Goal: Task Accomplishment & Management: Use online tool/utility

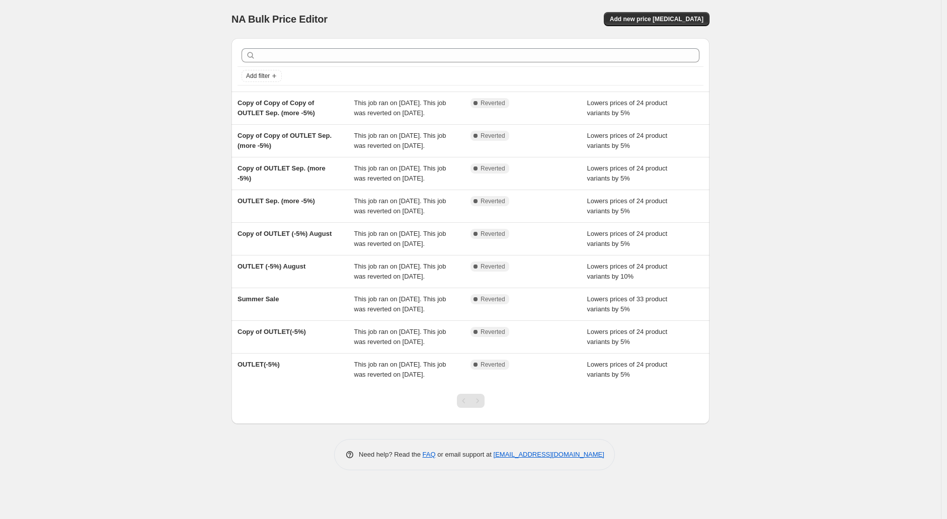
click at [224, 209] on div "NA Bulk Price Editor. This page is ready NA Bulk Price Editor Add new price [ME…" at bounding box center [470, 242] width 502 height 485
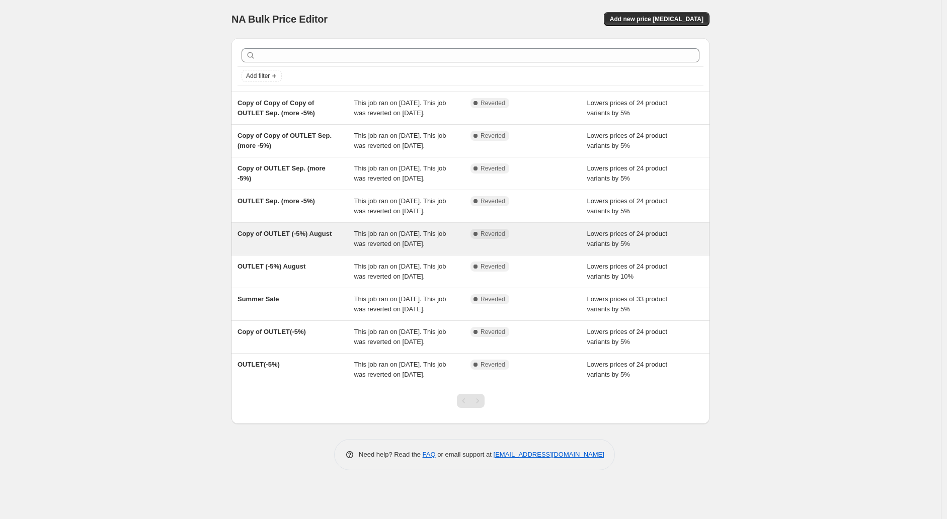
scroll to position [57, 0]
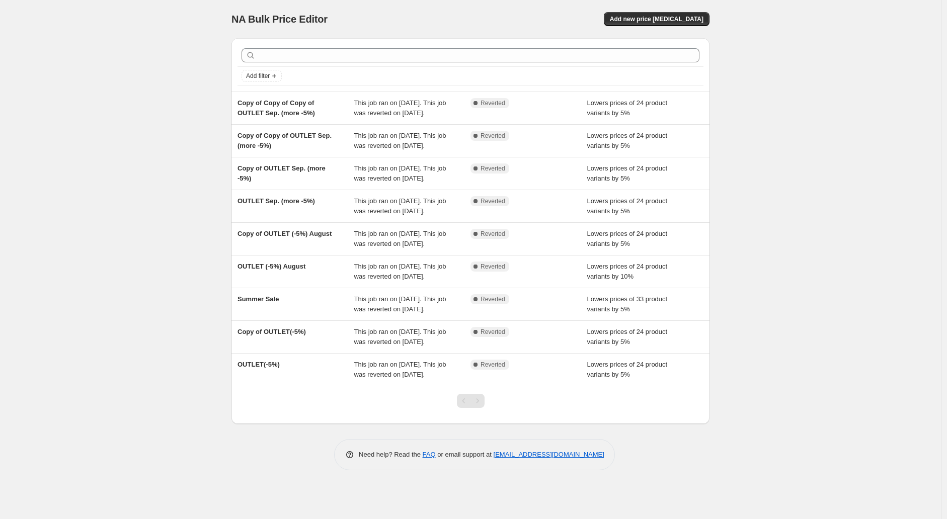
click at [202, 294] on div "NA Bulk Price Editor. This page is ready NA Bulk Price Editor Add new price [ME…" at bounding box center [470, 259] width 941 height 519
click at [173, 146] on div "NA Bulk Price Editor. This page is ready NA Bulk Price Editor Add new price [ME…" at bounding box center [470, 259] width 941 height 519
click at [194, 385] on div "NA Bulk Price Editor. This page is ready NA Bulk Price Editor Add new price [ME…" at bounding box center [470, 259] width 941 height 519
click at [156, 379] on div "NA Bulk Price Editor. This page is ready NA Bulk Price Editor Add new price [ME…" at bounding box center [470, 259] width 941 height 519
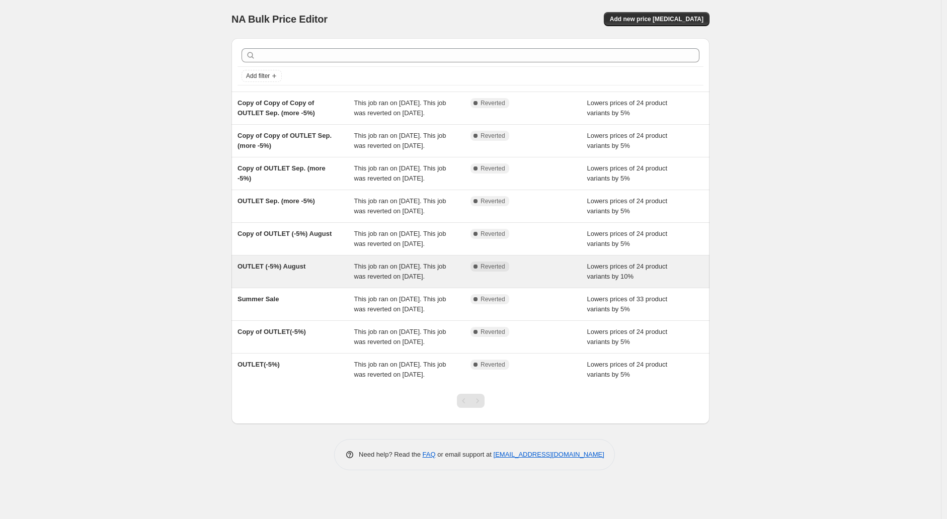
click at [421, 280] on span "This job ran on 2025年8月16日. This job was reverted on 2025年8月16日." at bounding box center [400, 272] width 92 height 18
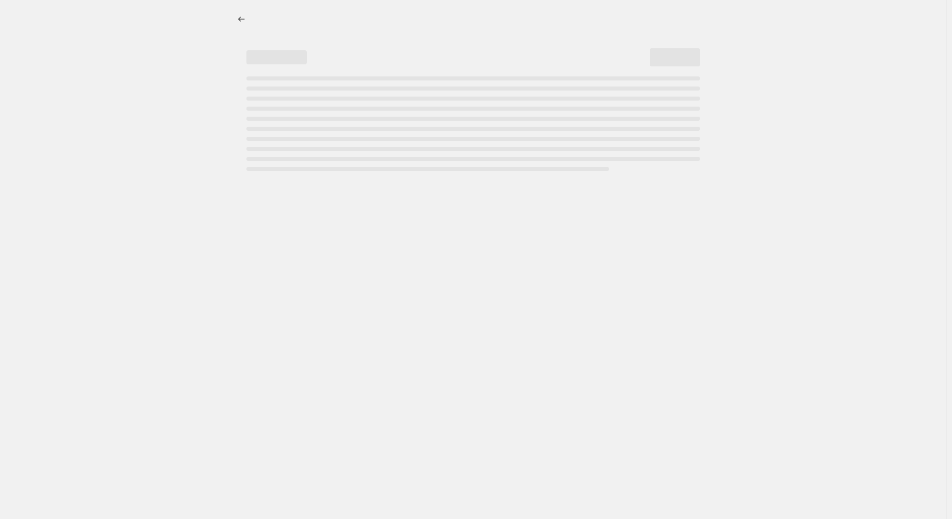
select select "percentage"
select select "collection"
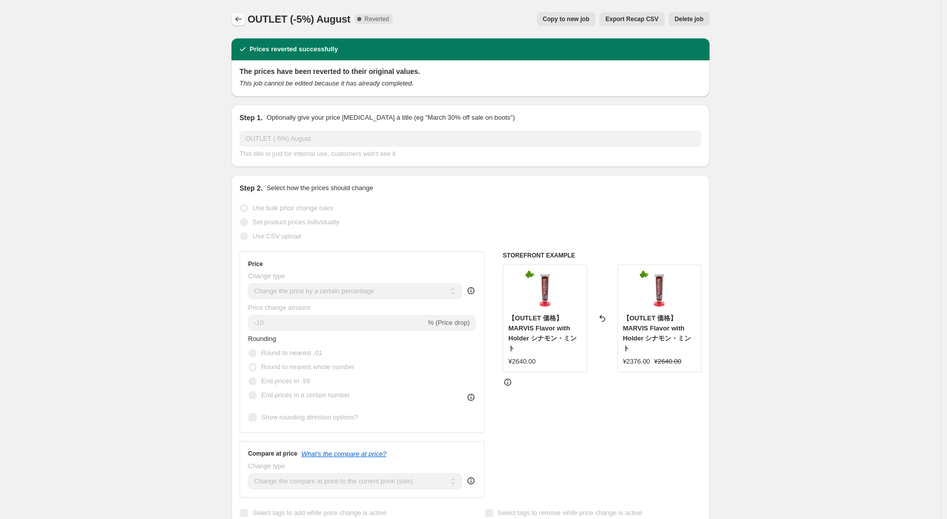
click at [240, 20] on icon "Price change jobs" at bounding box center [238, 19] width 10 height 10
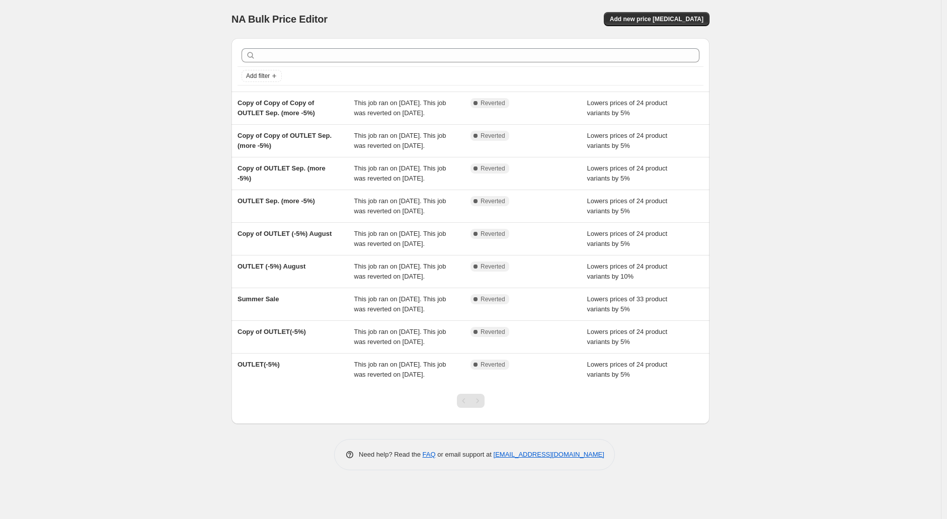
click at [202, 92] on div "NA Bulk Price Editor. This page is ready NA Bulk Price Editor Add new price cha…" at bounding box center [470, 259] width 941 height 519
click at [670, 19] on span "Add new price [MEDICAL_DATA]" at bounding box center [657, 19] width 94 height 8
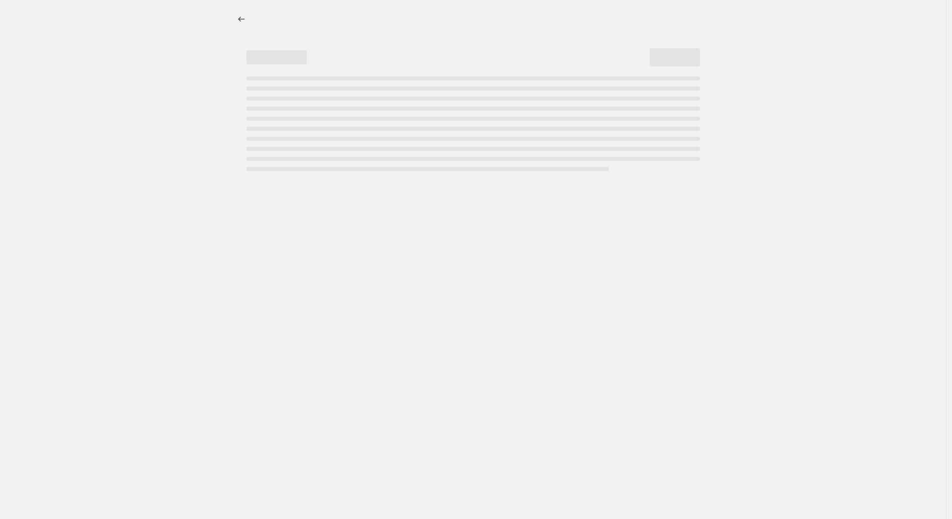
select select "percentage"
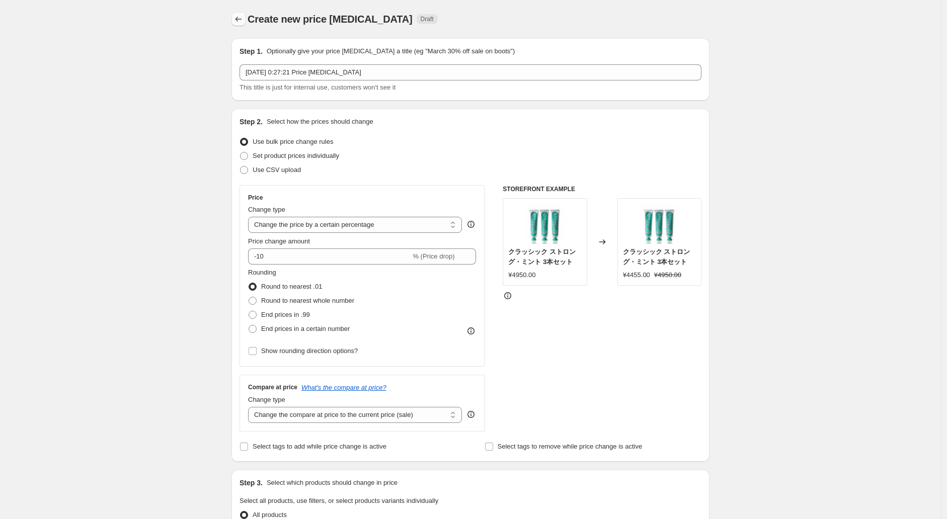
click at [241, 13] on button "Price change jobs" at bounding box center [238, 19] width 14 height 14
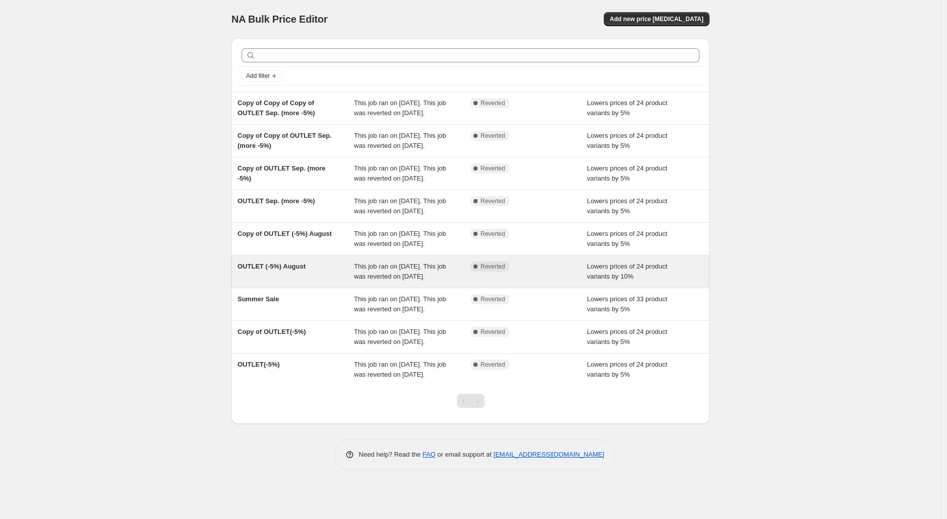
click at [320, 282] on div "OUTLET (-5%) August" at bounding box center [295, 272] width 117 height 20
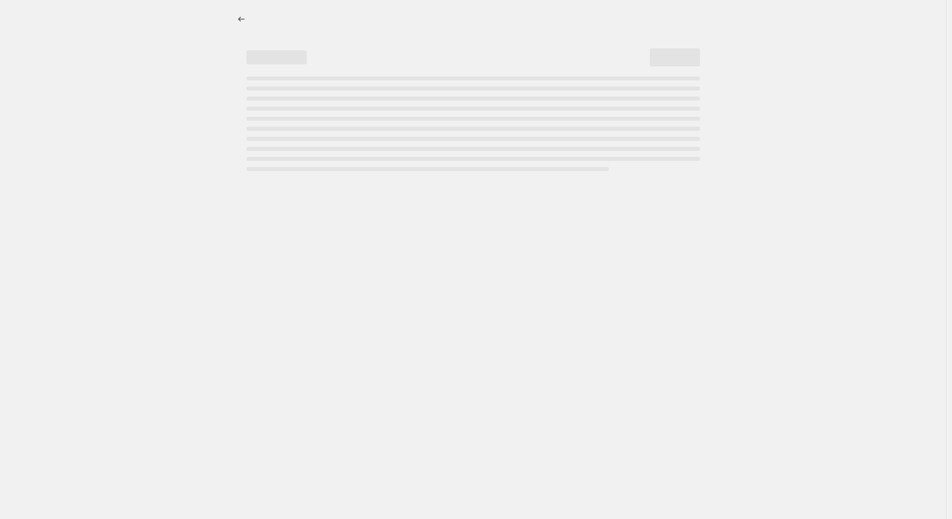
select select "percentage"
select select "collection"
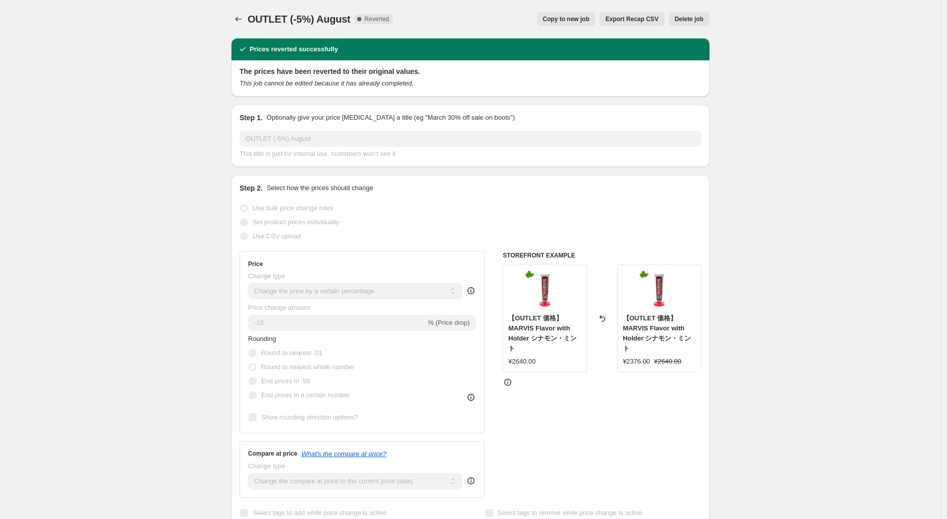
drag, startPoint x: 579, startPoint y: 27, endPoint x: 579, endPoint y: 15, distance: 11.6
click at [579, 17] on div "OUTLET (-5%) August. This page is ready OUTLET (-5%) August Complete Reverted C…" at bounding box center [470, 19] width 478 height 38
click at [579, 15] on span "Copy to new job" at bounding box center [566, 19] width 47 height 8
select select "percentage"
select select "collection"
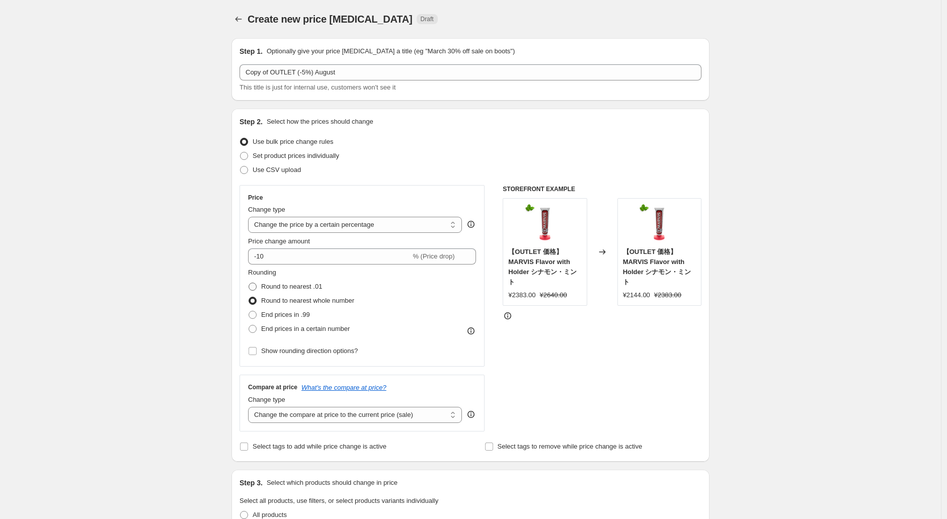
click at [265, 286] on span "Round to nearest .01" at bounding box center [291, 287] width 61 height 8
click at [249, 283] on input "Round to nearest .01" at bounding box center [249, 283] width 1 height 1
radio input "true"
click at [268, 281] on label "Round to nearest .01" at bounding box center [285, 287] width 74 height 14
click at [250, 302] on div "Price Change type Change the price to a certain amount Change the price by a ce…" at bounding box center [361, 276] width 245 height 182
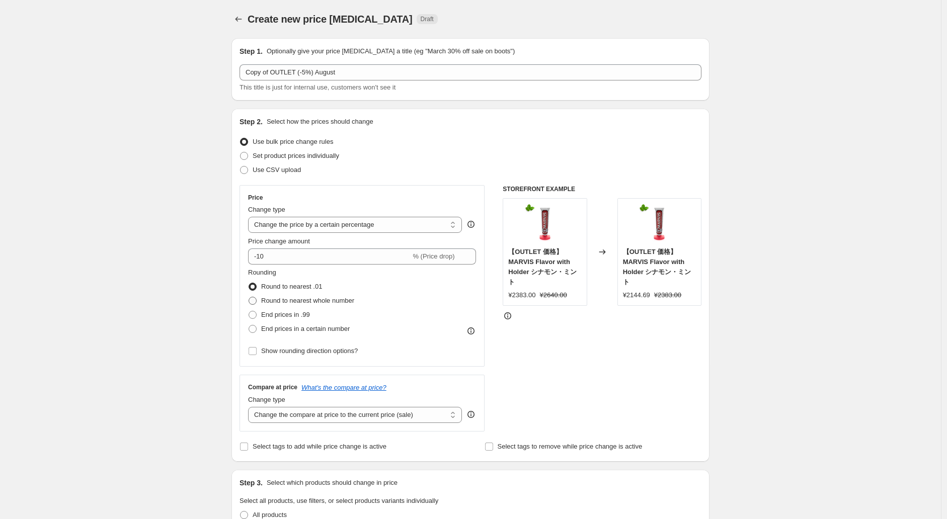
click at [255, 302] on span at bounding box center [253, 301] width 8 height 8
click at [249, 297] on input "Round to nearest whole number" at bounding box center [249, 297] width 1 height 1
radio input "true"
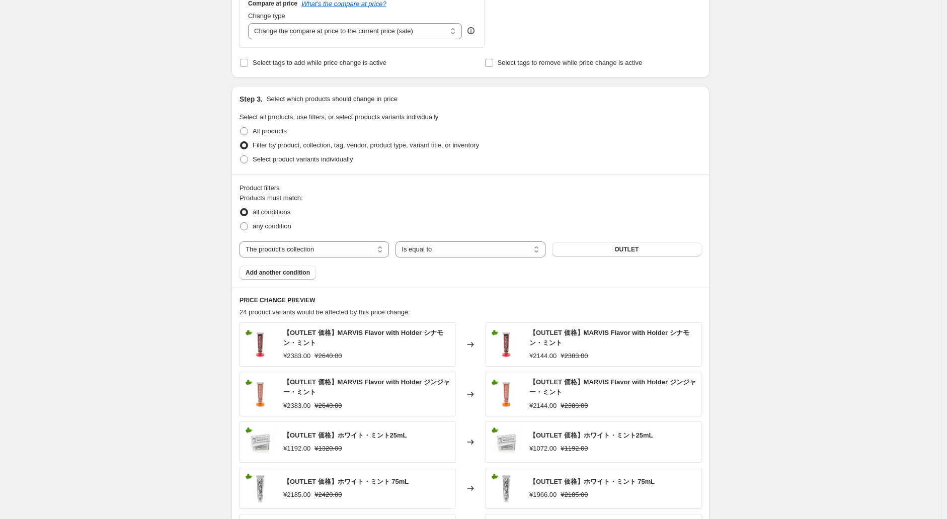
scroll to position [387, 0]
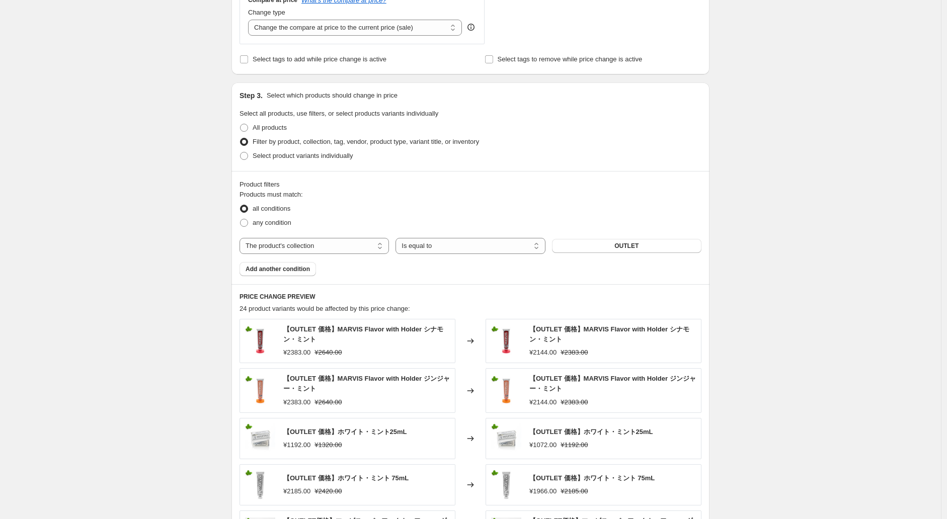
click at [225, 277] on div "Create new price change job. This page is ready Create new price change job Dra…" at bounding box center [470, 177] width 502 height 1128
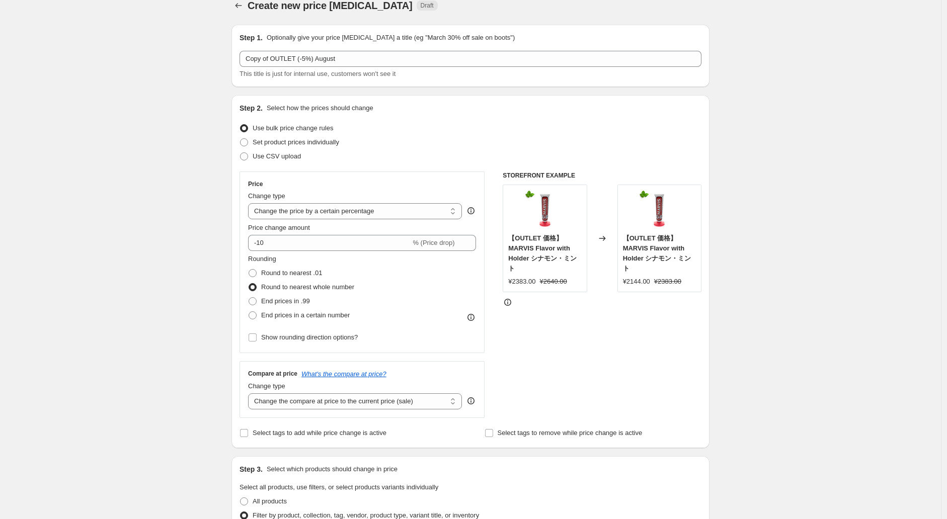
scroll to position [0, 0]
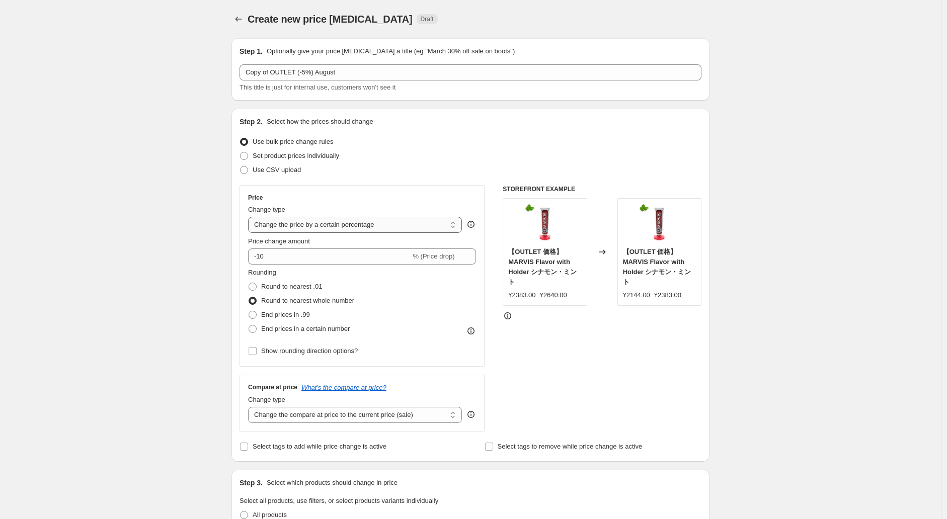
click at [419, 226] on select "Change the price to a certain amount Change the price by a certain amount Chang…" at bounding box center [355, 225] width 214 height 16
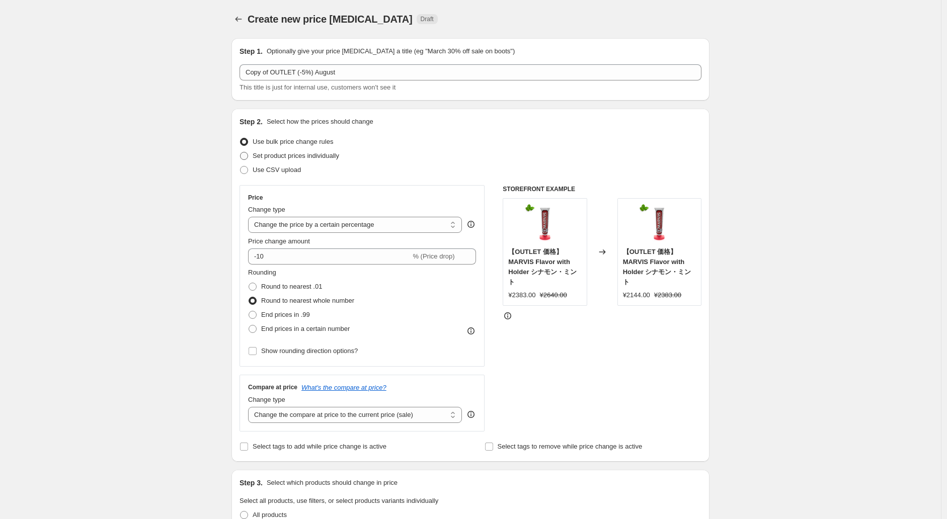
click at [244, 158] on span at bounding box center [244, 156] width 8 height 8
click at [240, 152] on input "Set product prices individually" at bounding box center [240, 152] width 1 height 1
radio input "true"
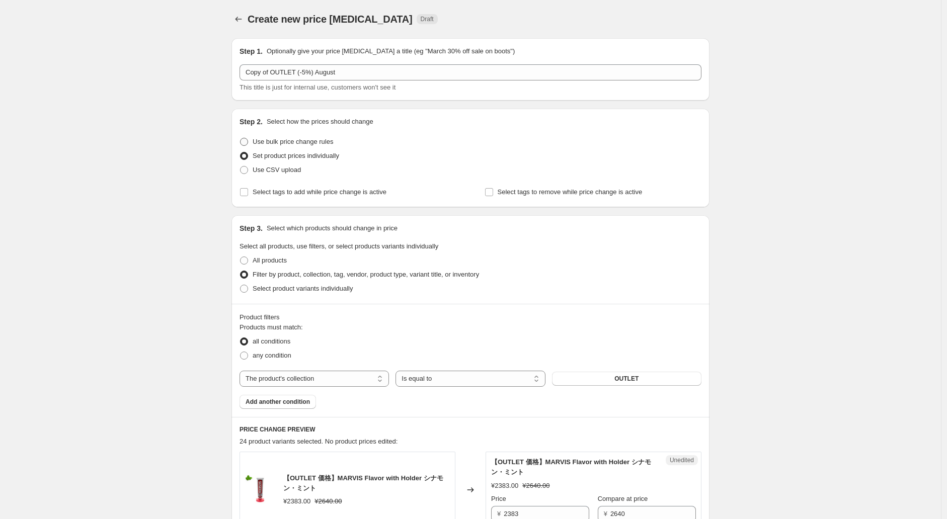
click at [244, 146] on label "Use bulk price change rules" at bounding box center [286, 142] width 94 height 14
click at [240, 138] on input "Use bulk price change rules" at bounding box center [240, 138] width 1 height 1
radio input "true"
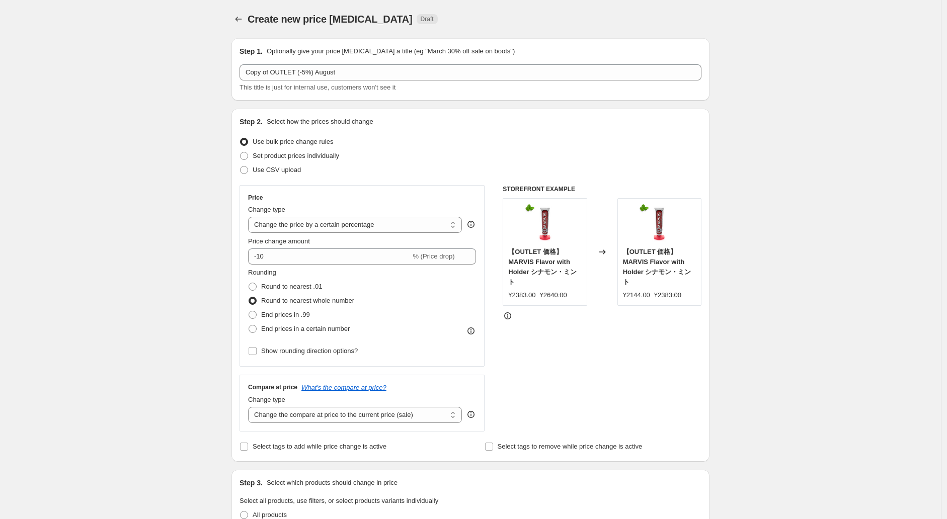
drag, startPoint x: 293, startPoint y: 209, endPoint x: 295, endPoint y: 202, distance: 8.0
click at [294, 202] on div "Price Change type Change the price to a certain amount Change the price by a ce…" at bounding box center [362, 276] width 228 height 164
click at [358, 221] on select "Change the price to a certain amount Change the price by a certain amount Chang…" at bounding box center [355, 225] width 214 height 16
click at [251, 217] on select "Change the price to a certain amount Change the price by a certain amount Chang…" at bounding box center [355, 225] width 214 height 16
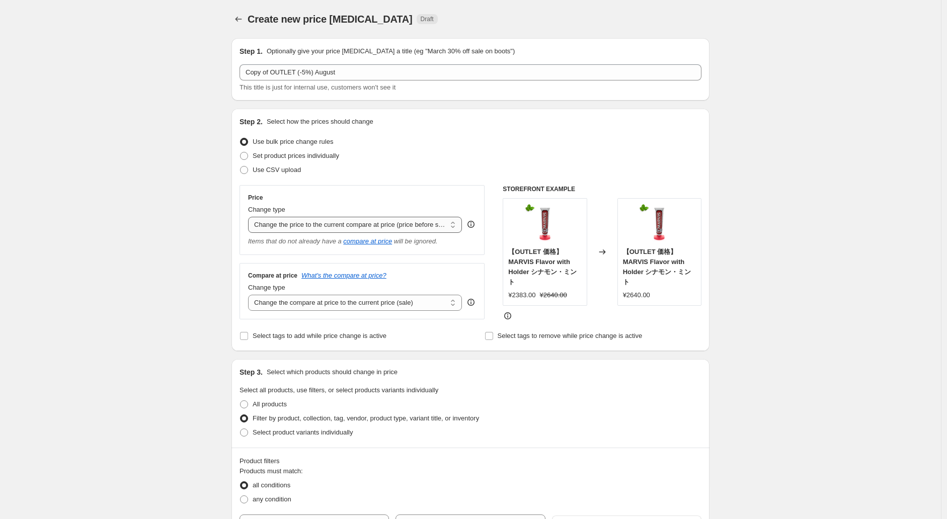
click at [385, 218] on select "Change the price to a certain amount Change the price by a certain amount Chang…" at bounding box center [355, 225] width 214 height 16
click at [251, 217] on select "Change the price to a certain amount Change the price by a certain amount Chang…" at bounding box center [355, 225] width 214 height 16
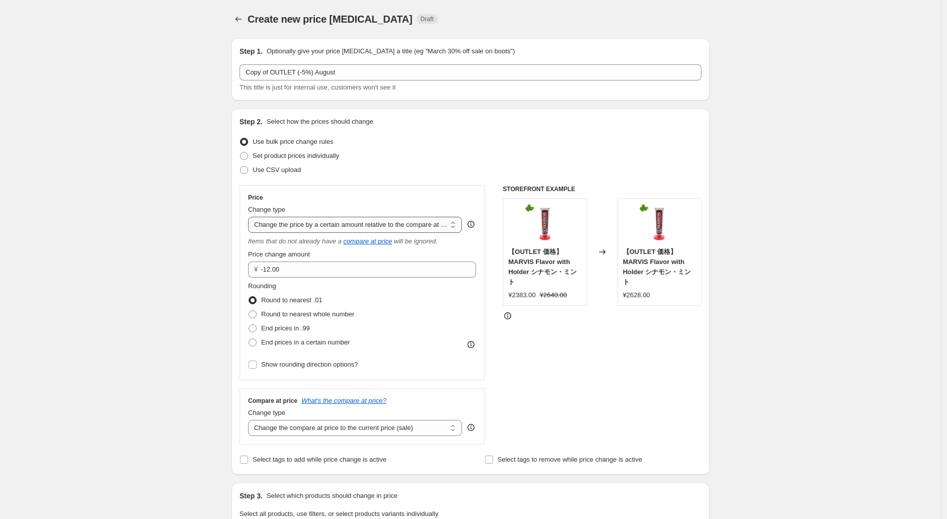
click at [381, 297] on div "Rounding Round to nearest .01 Round to nearest whole number End prices in .99 E…" at bounding box center [362, 315] width 228 height 68
click at [381, 224] on select "Change the price to a certain amount Change the price by a certain amount Chang…" at bounding box center [355, 225] width 214 height 16
click at [251, 217] on select "Change the price to a certain amount Change the price by a certain amount Chang…" at bounding box center [355, 225] width 214 height 16
click at [379, 226] on select "Change the price to a certain amount Change the price by a certain amount Chang…" at bounding box center [355, 225] width 214 height 16
select select "pcap"
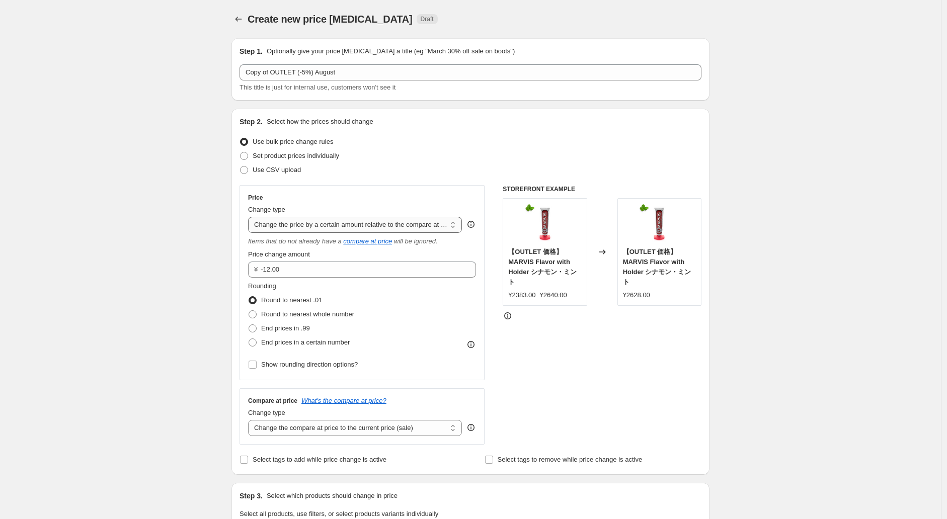
click at [251, 217] on select "Change the price to a certain amount Change the price by a certain amount Chang…" at bounding box center [355, 225] width 214 height 16
type input "-20"
click at [379, 218] on select "Change the price to a certain amount Change the price by a certain amount Chang…" at bounding box center [355, 225] width 214 height 16
select select "percentage"
click at [251, 217] on select "Change the price to a certain amount Change the price by a certain amount Chang…" at bounding box center [355, 225] width 214 height 16
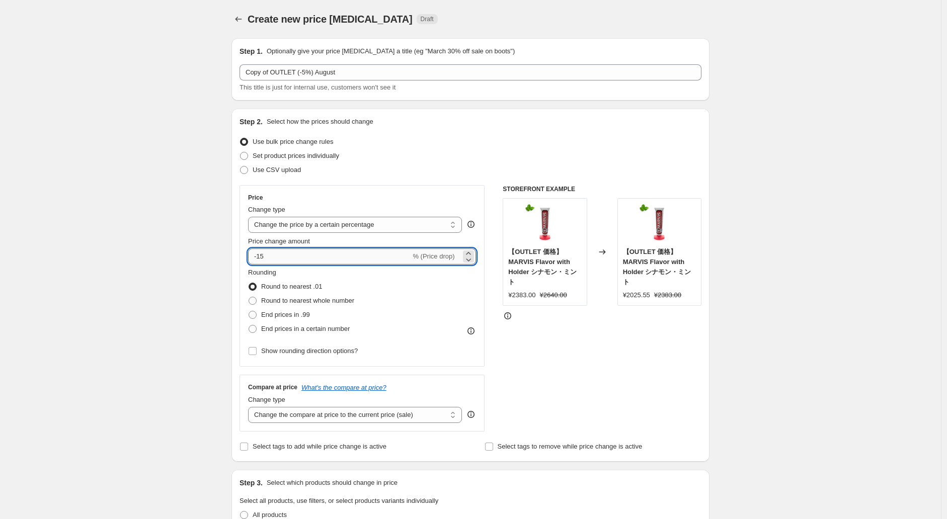
click at [278, 252] on input "-15" at bounding box center [329, 257] width 162 height 16
type input "-1"
type input "-5"
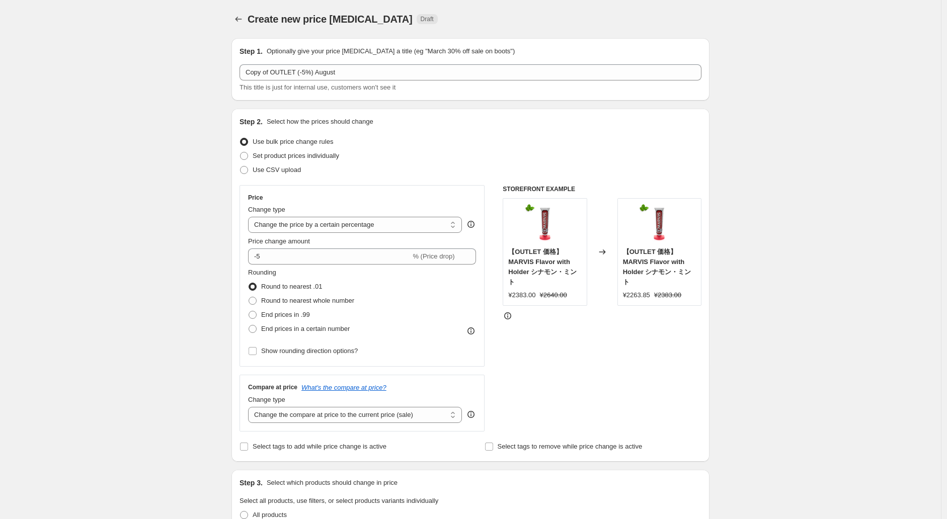
click at [255, 299] on span at bounding box center [253, 301] width 8 height 8
click at [249, 297] on input "Round to nearest whole number" at bounding box center [249, 297] width 1 height 1
radio input "true"
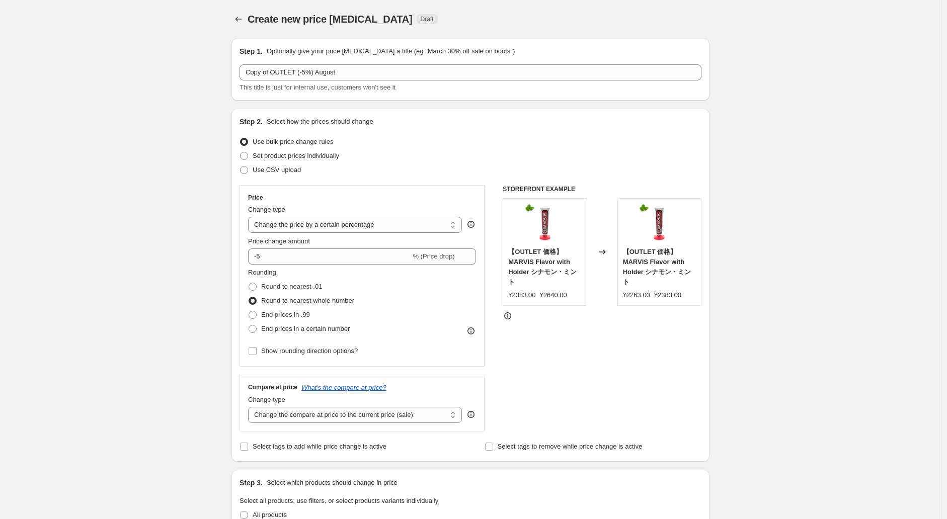
click at [285, 244] on div "Price change amount -5 % (Price drop)" at bounding box center [362, 250] width 228 height 28
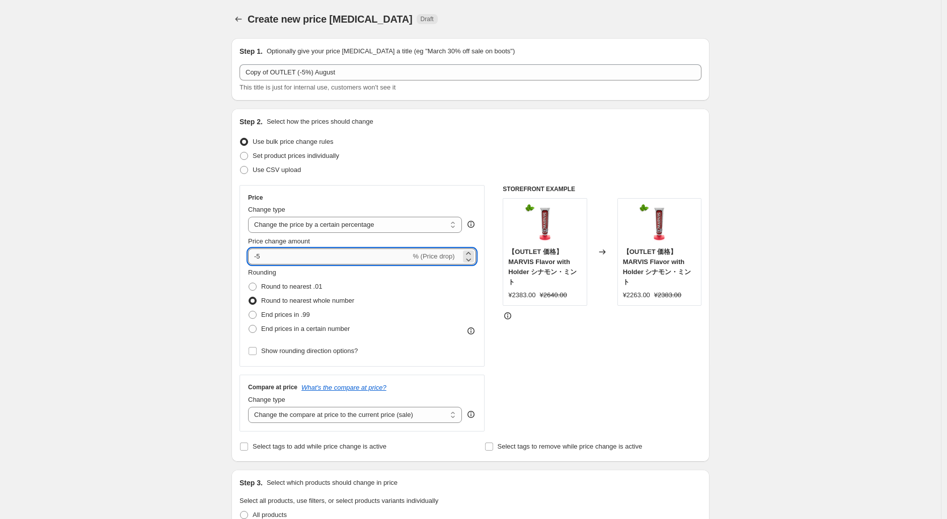
click at [288, 256] on input "-5" at bounding box center [329, 257] width 162 height 16
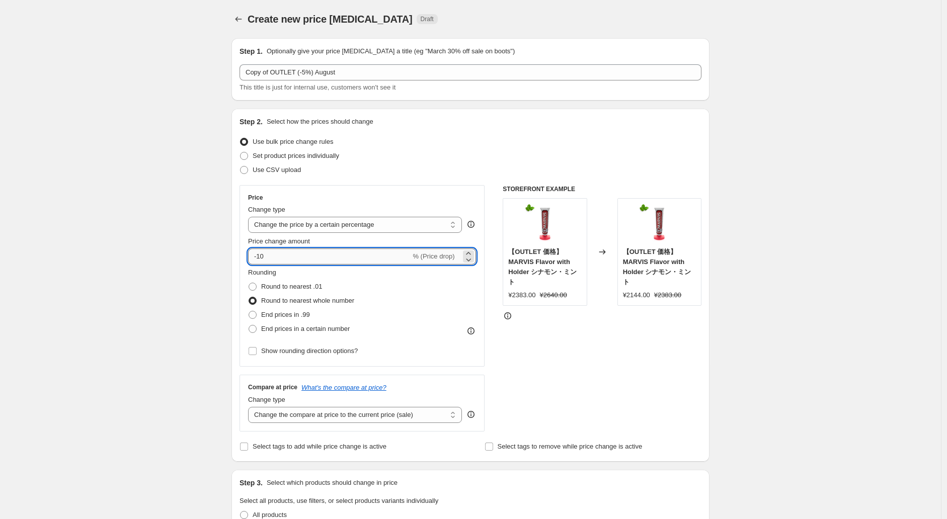
click at [280, 258] on input "-10" at bounding box center [329, 257] width 162 height 16
type input "-1"
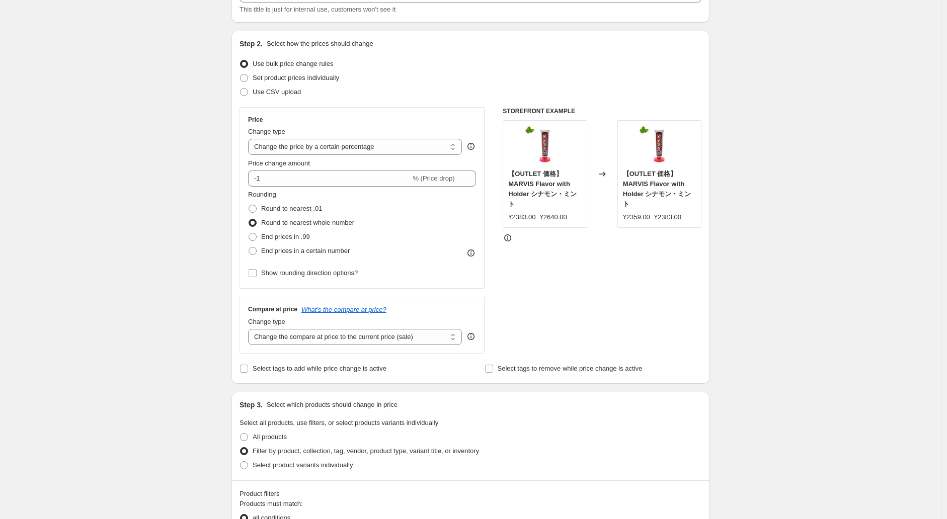
scroll to position [134, 0]
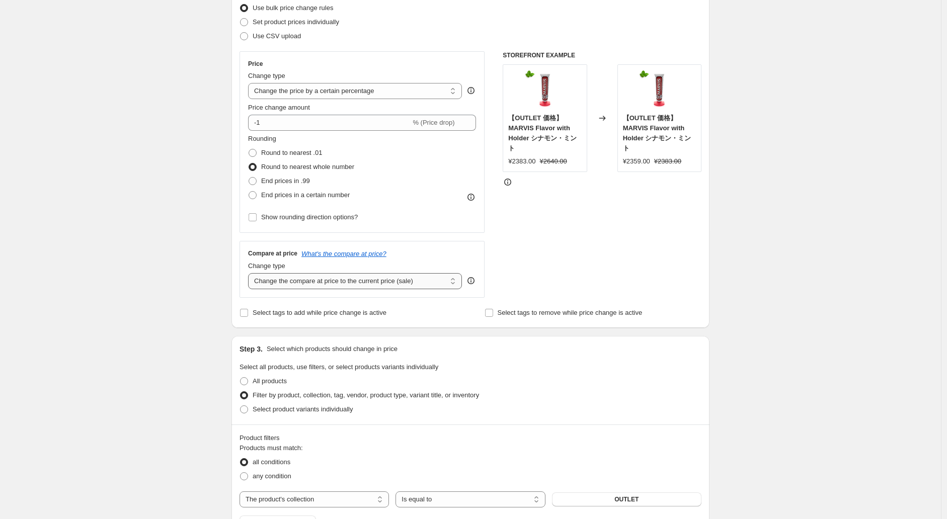
click at [345, 281] on select "Change the compare at price to the current price (sale) Change the compare at p…" at bounding box center [355, 281] width 214 height 16
click at [251, 273] on select "Change the compare at price to the current price (sale) Change the compare at p…" at bounding box center [355, 281] width 214 height 16
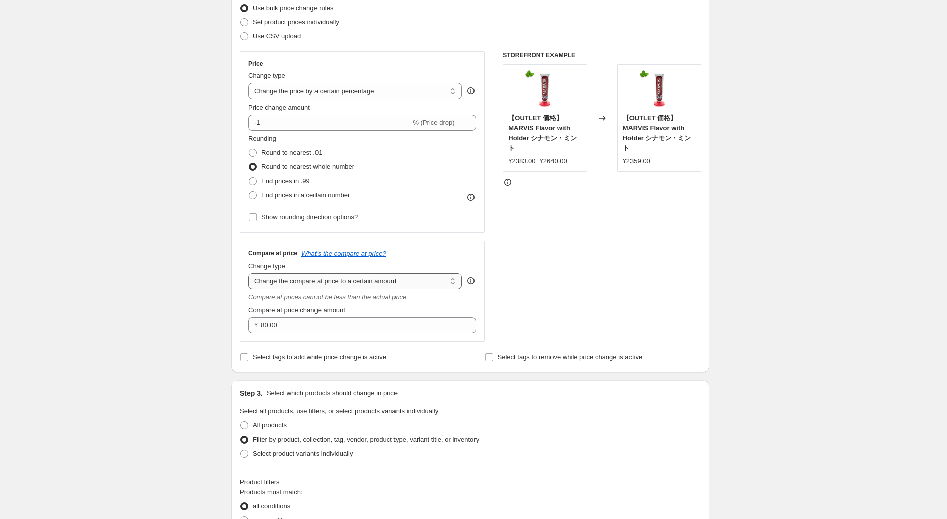
click at [413, 283] on select "Change the compare at price to the current price (sale) Change the compare at p…" at bounding box center [355, 281] width 214 height 16
select select "by"
click at [251, 273] on select "Change the compare at price to the current price (sale) Change the compare at p…" at bounding box center [355, 281] width 214 height 16
type input "-10.00"
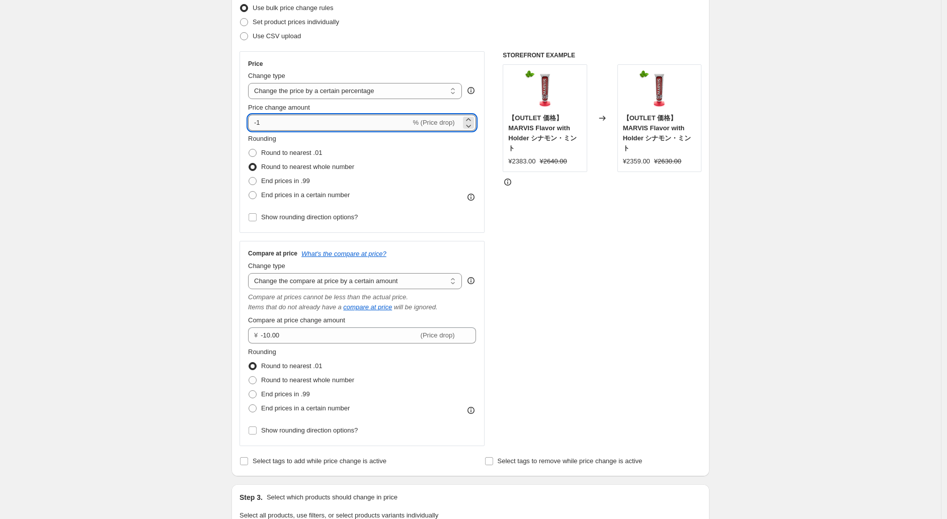
click at [323, 128] on input "-1" at bounding box center [329, 123] width 162 height 16
type input "-19"
type input "-10"
click at [144, 241] on div "Create new price change job. This page is ready Create new price change job Dra…" at bounding box center [470, 504] width 941 height 1277
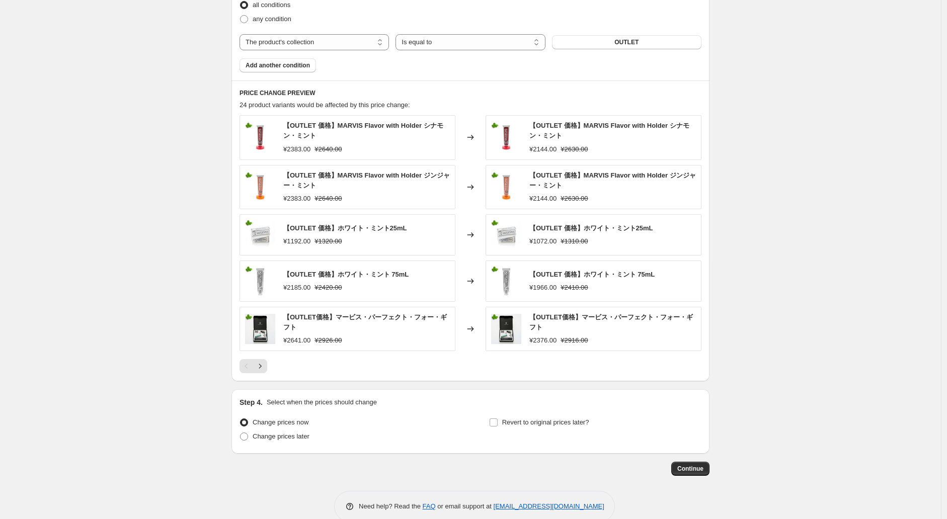
scroll to position [759, 0]
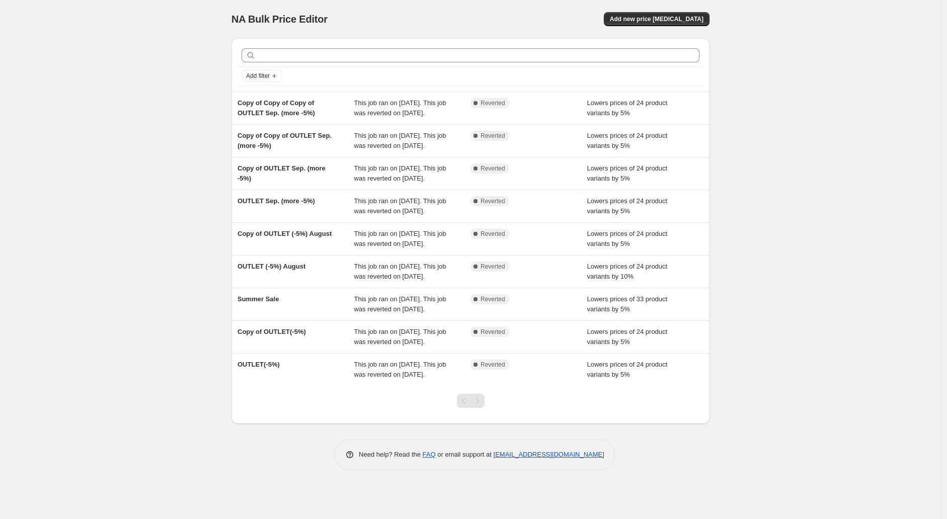
click at [136, 254] on div "NA Bulk Price Editor. This page is ready NA Bulk Price Editor Add new price cha…" at bounding box center [470, 259] width 941 height 519
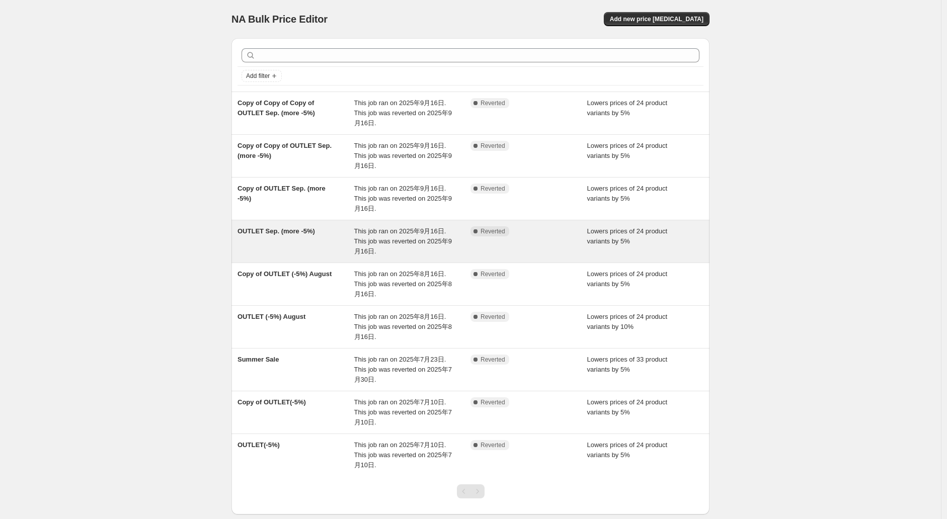
click at [320, 242] on div "OUTLET Sep. (more -5%)" at bounding box center [295, 241] width 117 height 30
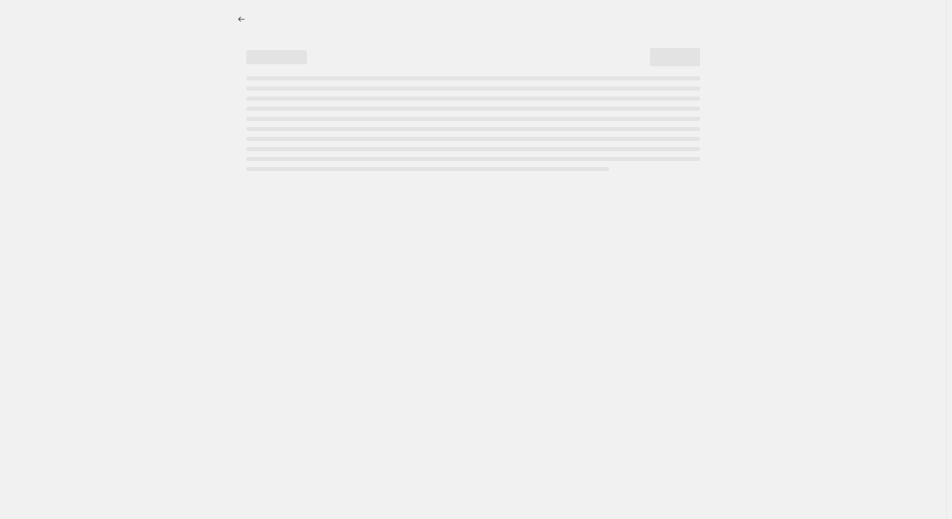
select select "percentage"
select select "no_change"
select select "collection"
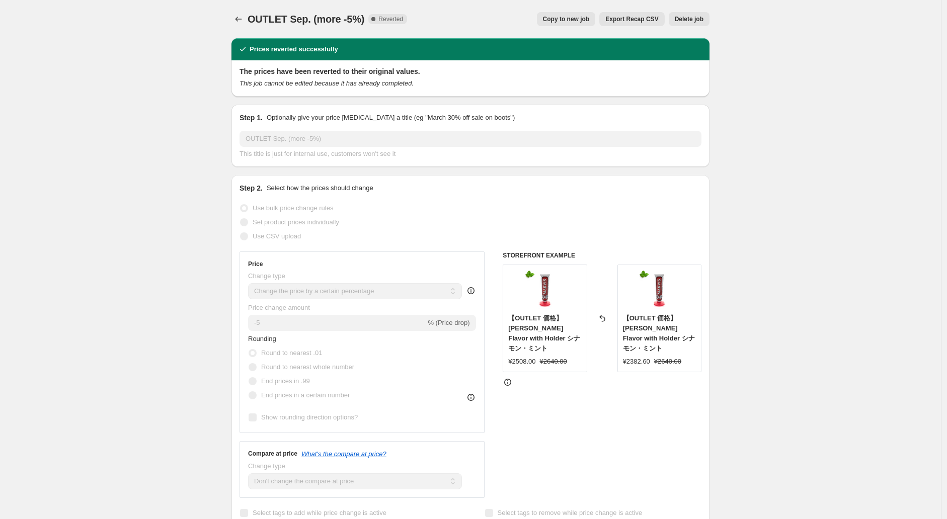
click at [562, 18] on span "Copy to new job" at bounding box center [566, 19] width 47 height 8
select select "percentage"
select select "no_change"
select select "collection"
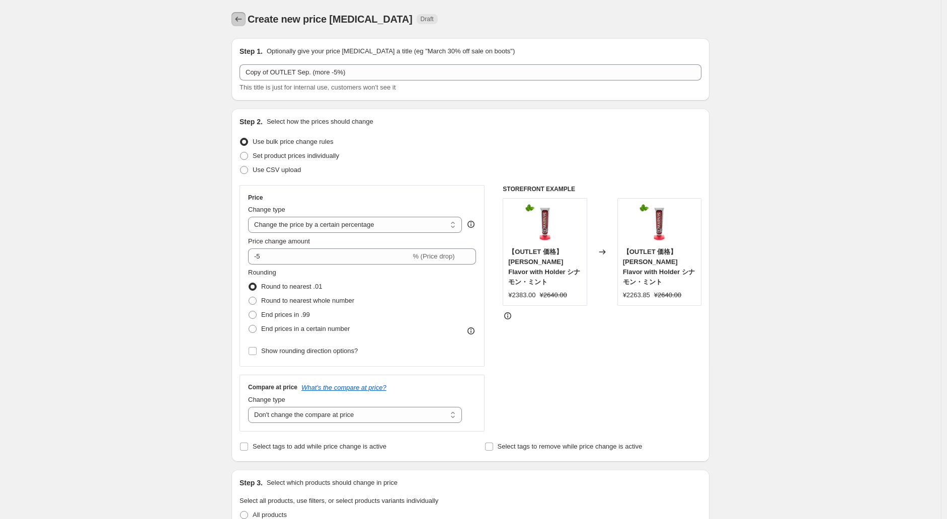
click at [242, 18] on icon "Price change jobs" at bounding box center [238, 19] width 10 height 10
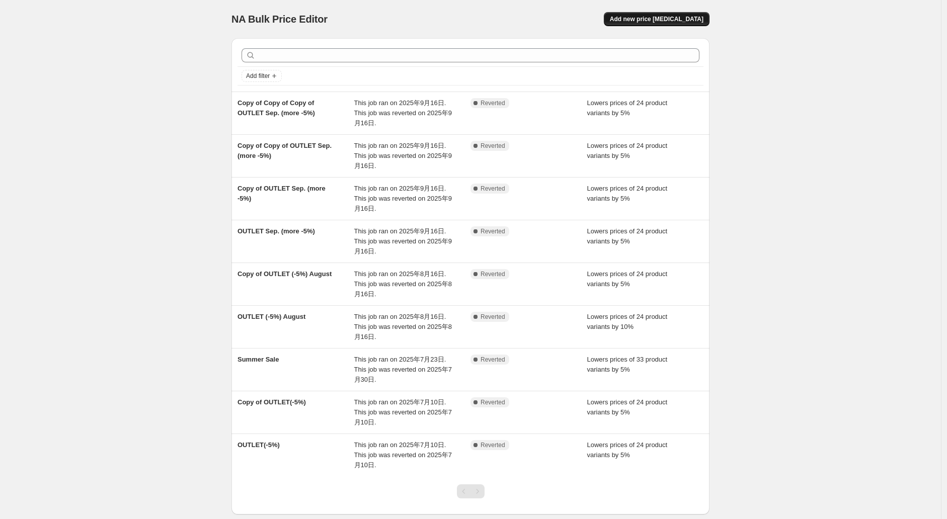
click at [680, 16] on span "Add new price [MEDICAL_DATA]" at bounding box center [657, 19] width 94 height 8
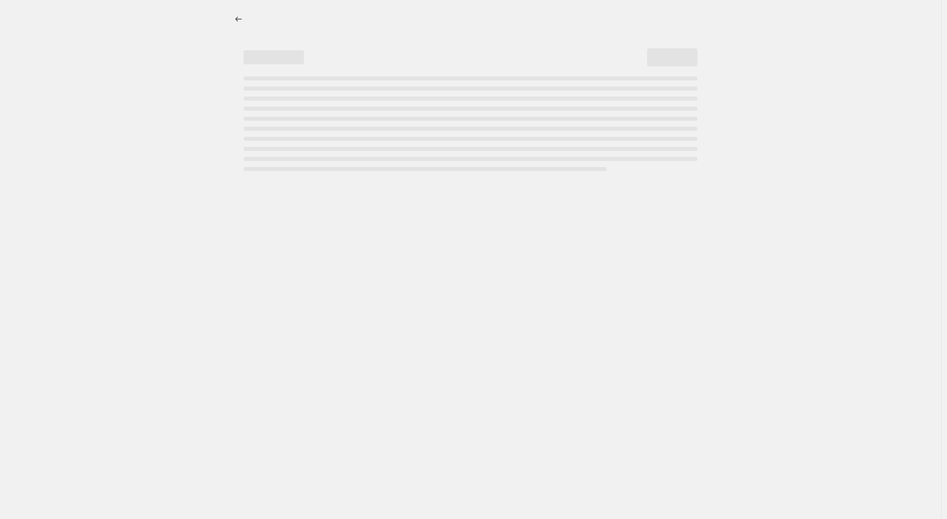
select select "percentage"
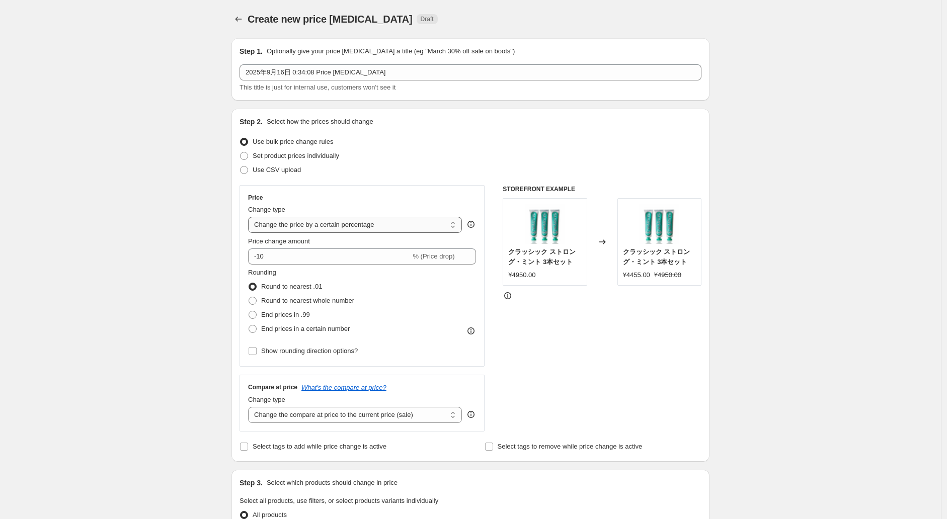
click at [283, 223] on select "Change the price to a certain amount Change the price by a certain amount Chang…" at bounding box center [355, 225] width 214 height 16
click at [251, 217] on select "Change the price to a certain amount Change the price by a certain amount Chang…" at bounding box center [355, 225] width 214 height 16
click at [279, 253] on input "-10" at bounding box center [329, 257] width 162 height 16
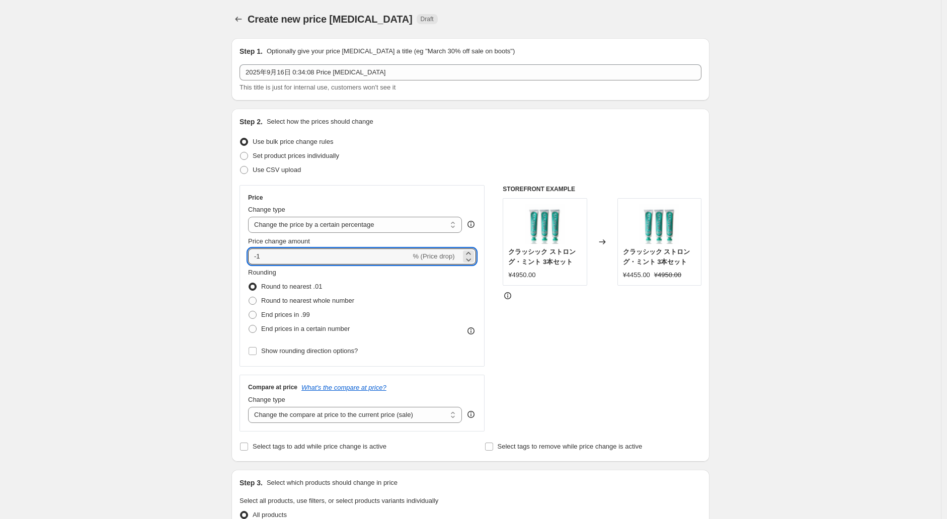
type input "-1"
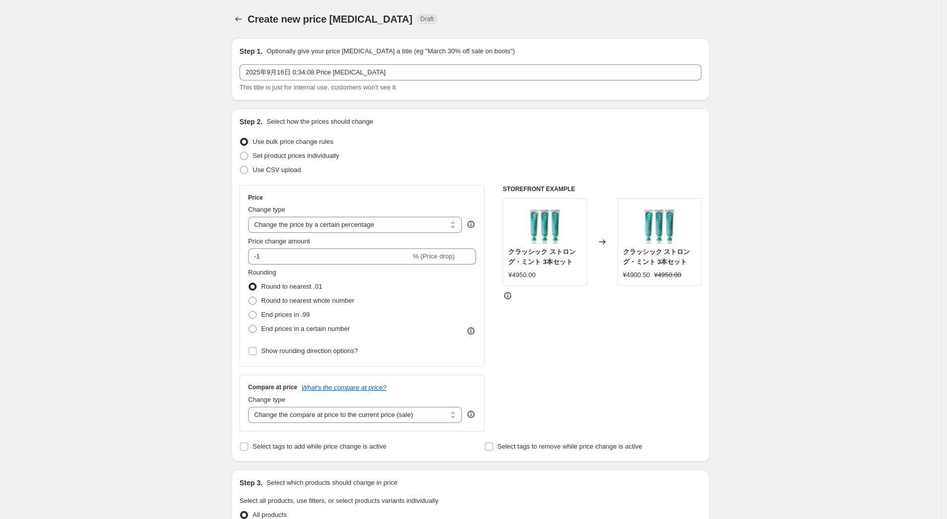
click at [193, 282] on div "Create new price change job. This page is ready Create new price change job Dra…" at bounding box center [470, 503] width 941 height 1006
click at [260, 303] on label "Round to nearest whole number" at bounding box center [301, 301] width 106 height 14
click at [249, 297] on input "Round to nearest whole number" at bounding box center [249, 297] width 1 height 1
radio input "true"
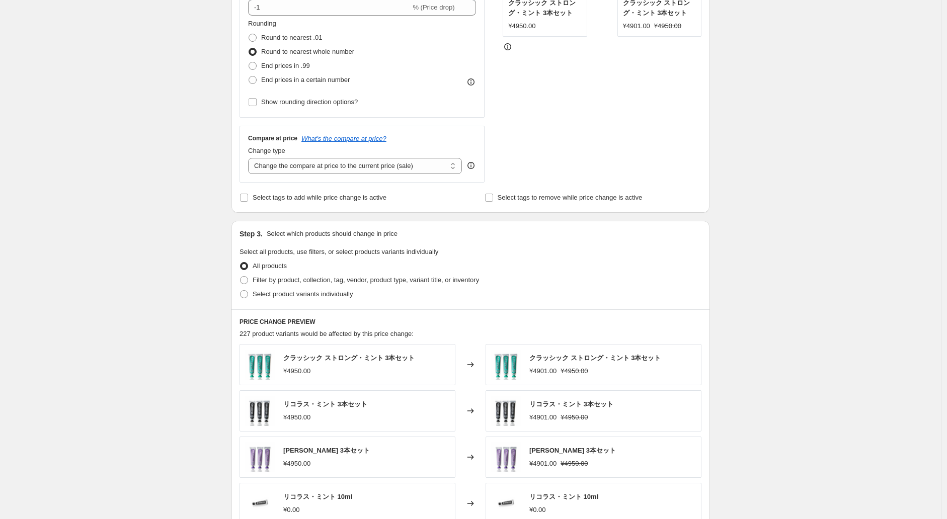
scroll to position [250, 0]
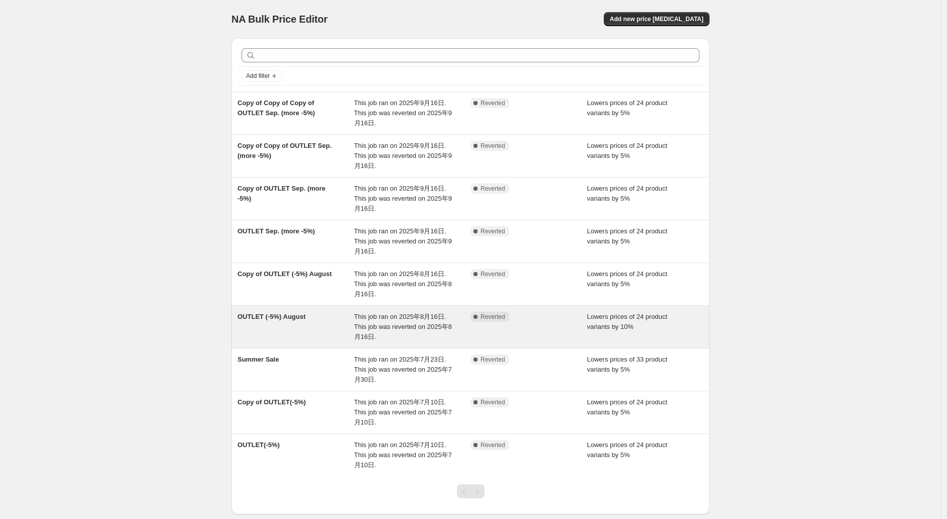
click at [390, 331] on span "This job ran on [DATE]. This job was reverted on [DATE]." at bounding box center [403, 327] width 98 height 28
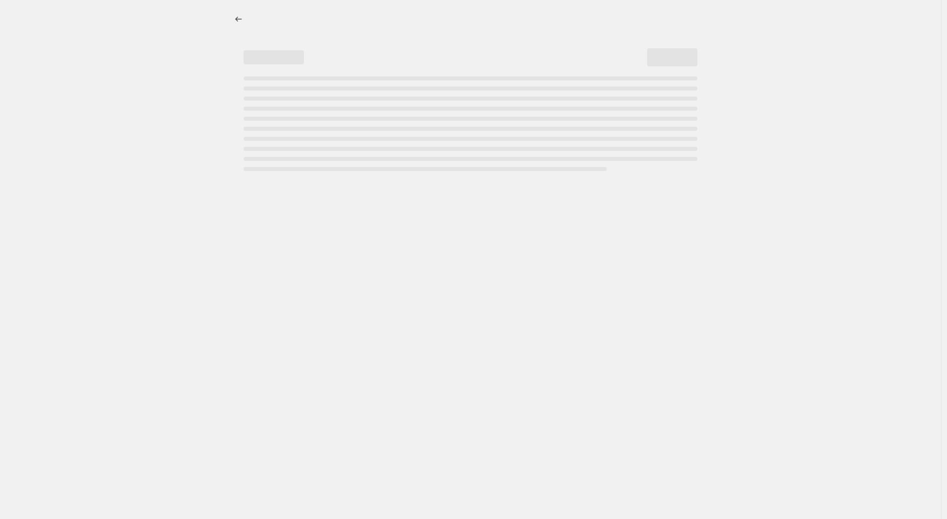
select select "percentage"
select select "collection"
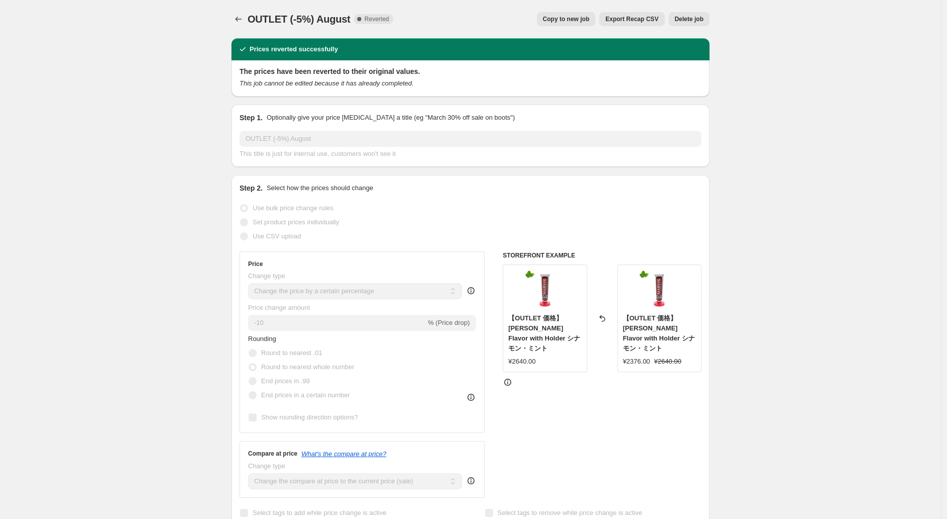
click at [557, 23] on button "Copy to new job" at bounding box center [566, 19] width 59 height 14
select select "percentage"
select select "collection"
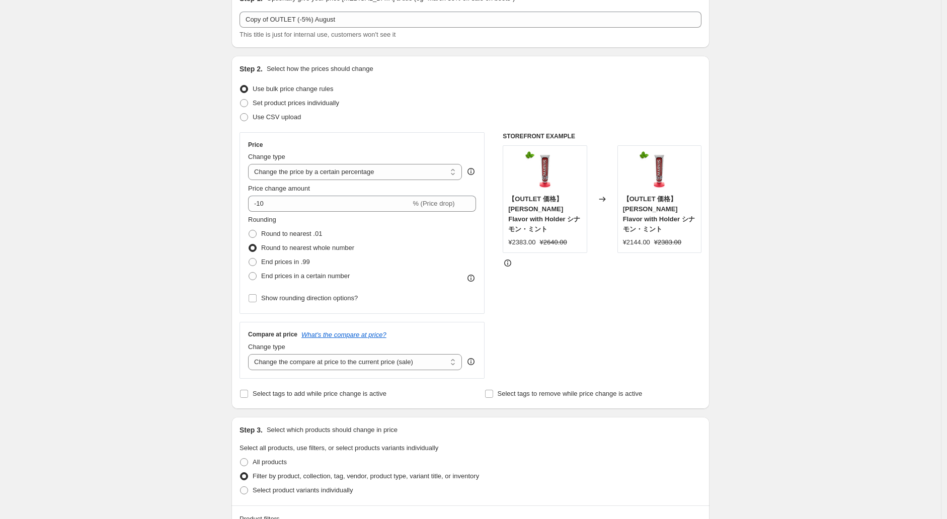
scroll to position [93, 0]
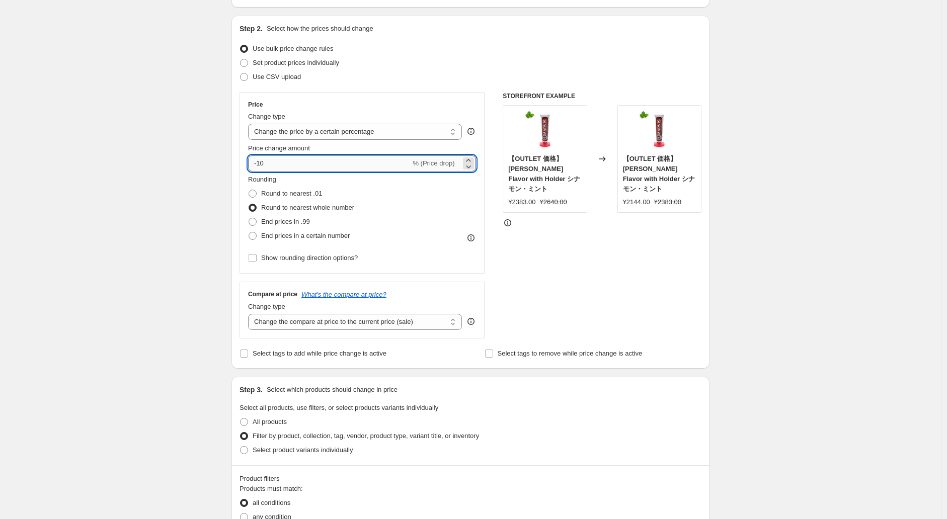
click at [308, 162] on input "-10" at bounding box center [329, 163] width 162 height 16
type input "-1"
click at [201, 192] on div "Create new price change job. This page is ready Create new price change job Dra…" at bounding box center [470, 471] width 941 height 1128
click at [289, 155] on input "-1" at bounding box center [329, 163] width 162 height 16
click at [192, 226] on div "Create new price change job. This page is ready Create new price change job Dra…" at bounding box center [470, 471] width 941 height 1128
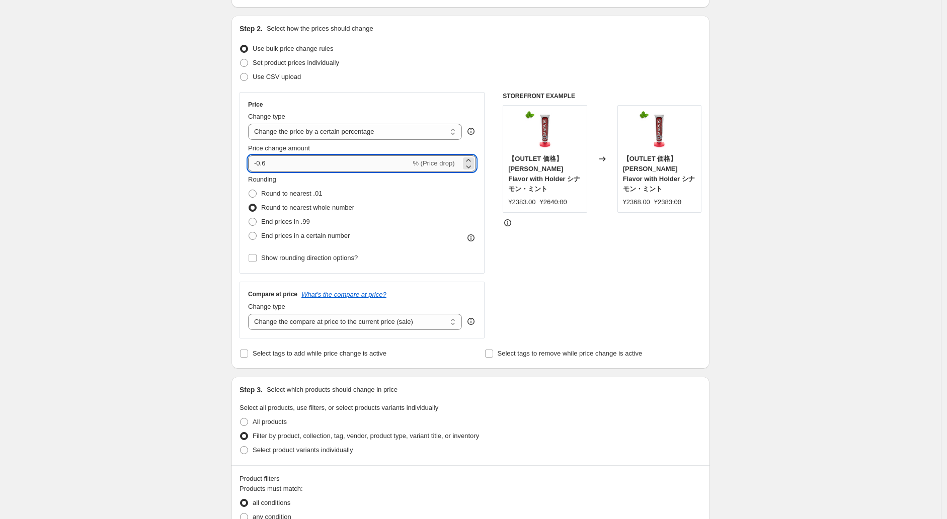
click at [286, 163] on input "-0.6" at bounding box center [329, 163] width 162 height 16
click at [202, 199] on div "Create new price change job. This page is ready Create new price change job Dra…" at bounding box center [470, 471] width 941 height 1128
click at [302, 162] on input "-0.7" at bounding box center [329, 163] width 162 height 16
click at [202, 223] on div "Create new price change job. This page is ready Create new price change job Dra…" at bounding box center [470, 471] width 941 height 1128
click at [274, 163] on input "-0.9" at bounding box center [329, 163] width 162 height 16
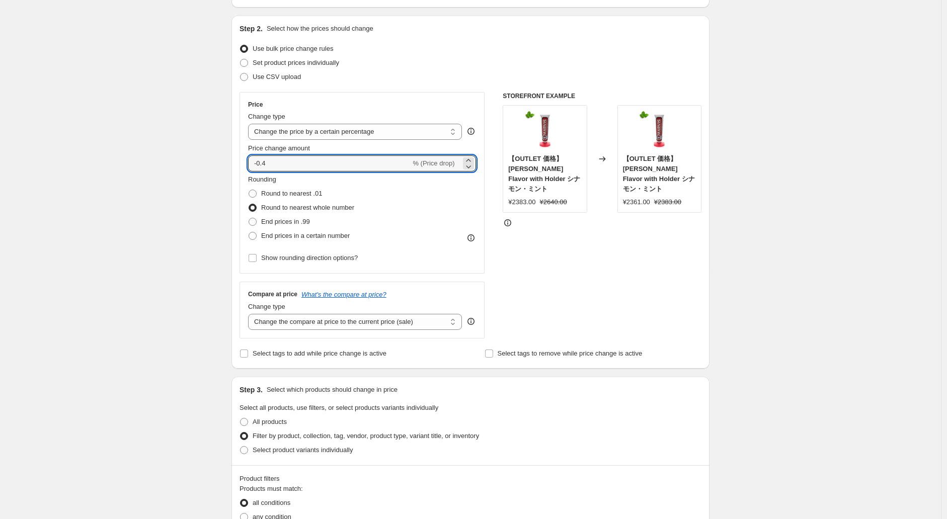
click at [178, 172] on div "Create new price change job. This page is ready Create new price change job Dra…" at bounding box center [470, 471] width 941 height 1128
click at [299, 158] on input "-0.4" at bounding box center [329, 163] width 162 height 16
click at [187, 228] on div "Create new price change job. This page is ready Create new price change job Dra…" at bounding box center [470, 471] width 941 height 1128
click at [272, 168] on input "-0.3" at bounding box center [329, 163] width 162 height 16
type input "-0.2"
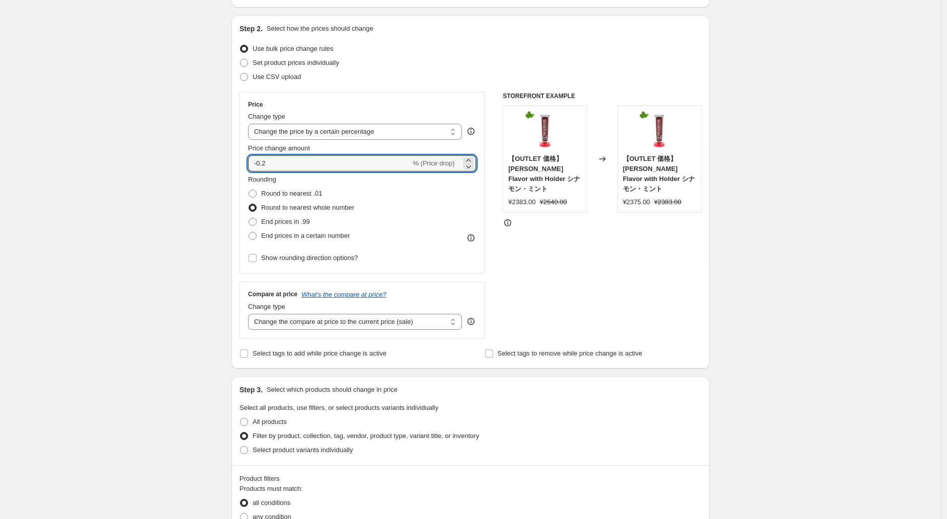
click at [214, 254] on div "Create new price change job. This page is ready Create new price change job Dra…" at bounding box center [470, 471] width 941 height 1128
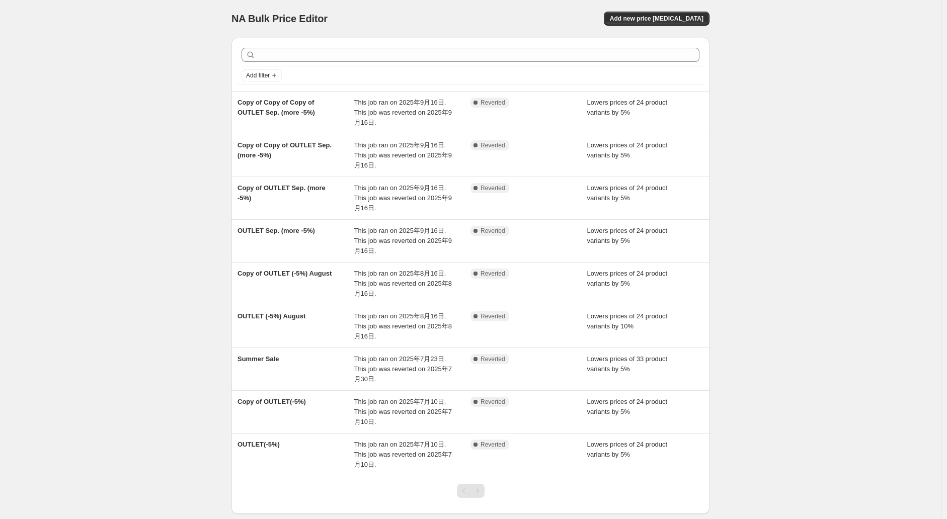
scroll to position [57, 0]
click at [182, 125] on div "NA Bulk Price Editor. This page is ready NA Bulk Price Editor Add new price cha…" at bounding box center [470, 288] width 941 height 576
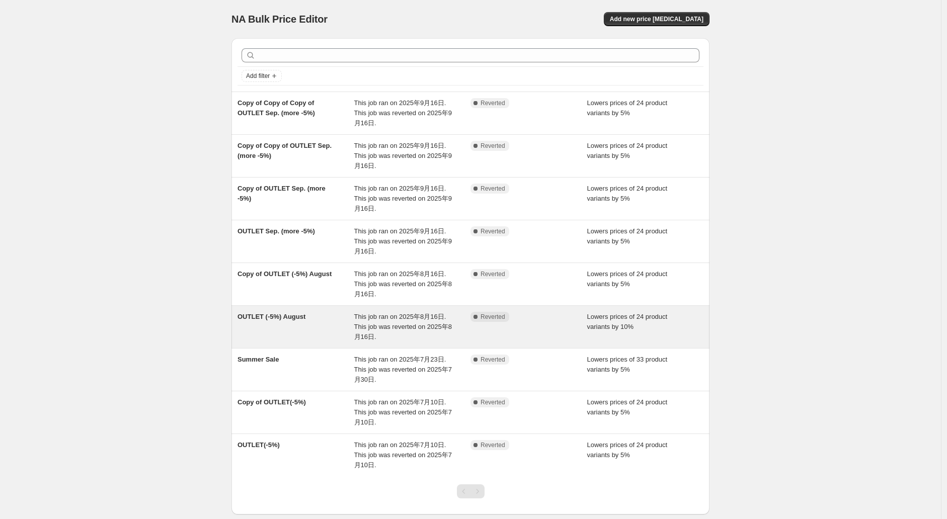
click at [339, 329] on div "OUTLET (-5%) August" at bounding box center [295, 327] width 117 height 30
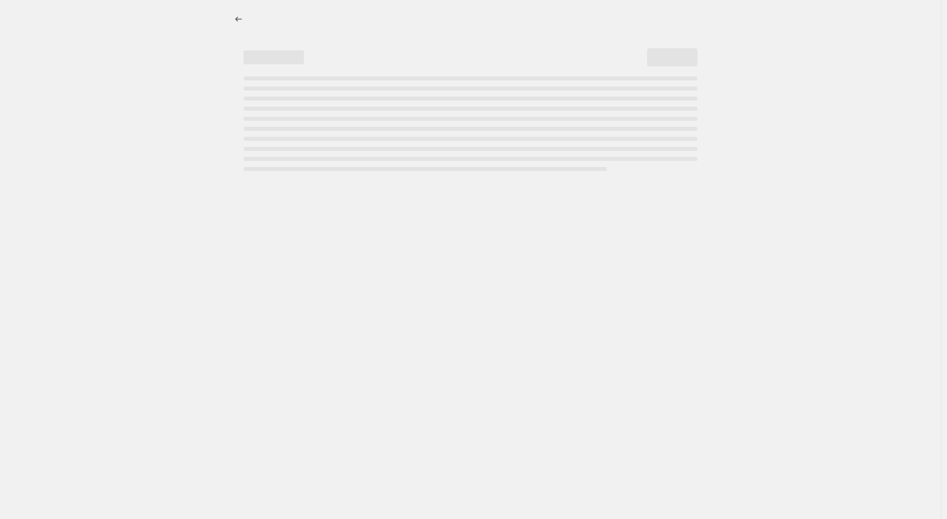
select select "percentage"
select select "collection"
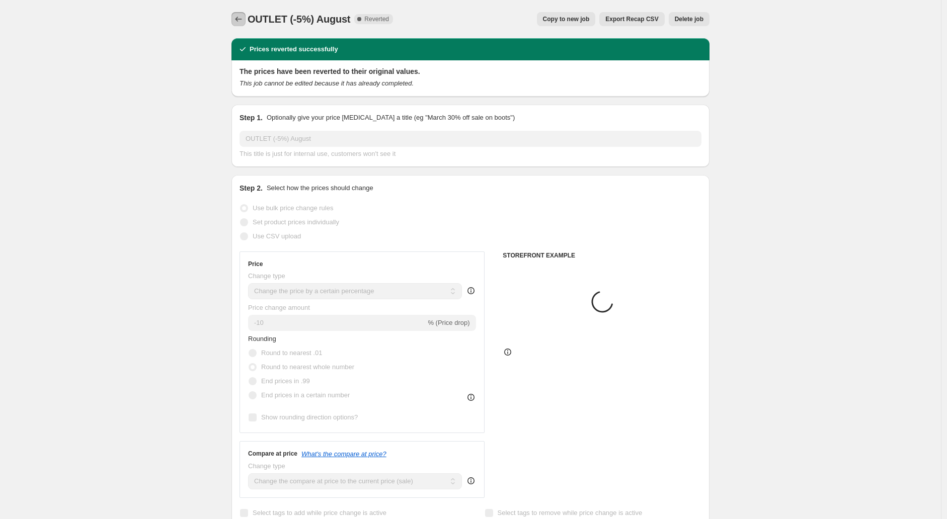
click at [238, 14] on button "Price change jobs" at bounding box center [238, 19] width 14 height 14
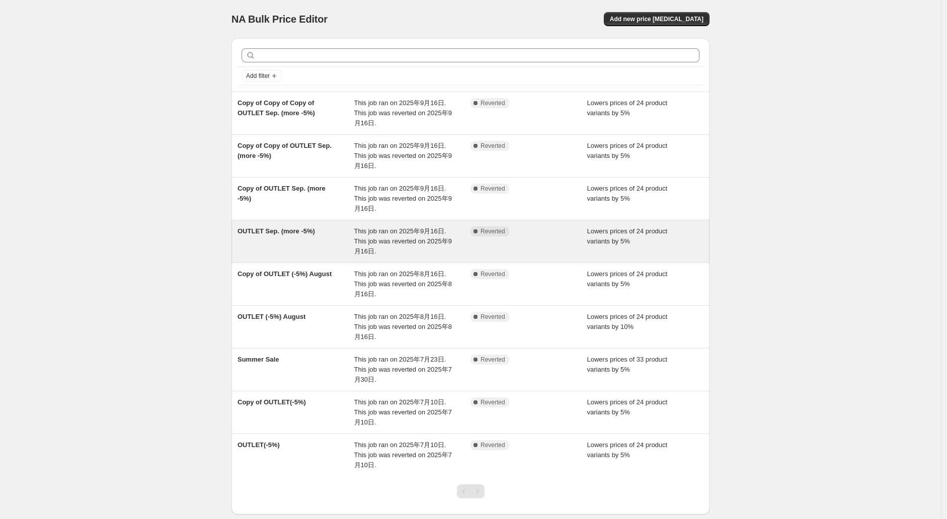
click at [307, 231] on span "OUTLET Sep. (more -5%)" at bounding box center [275, 231] width 77 height 8
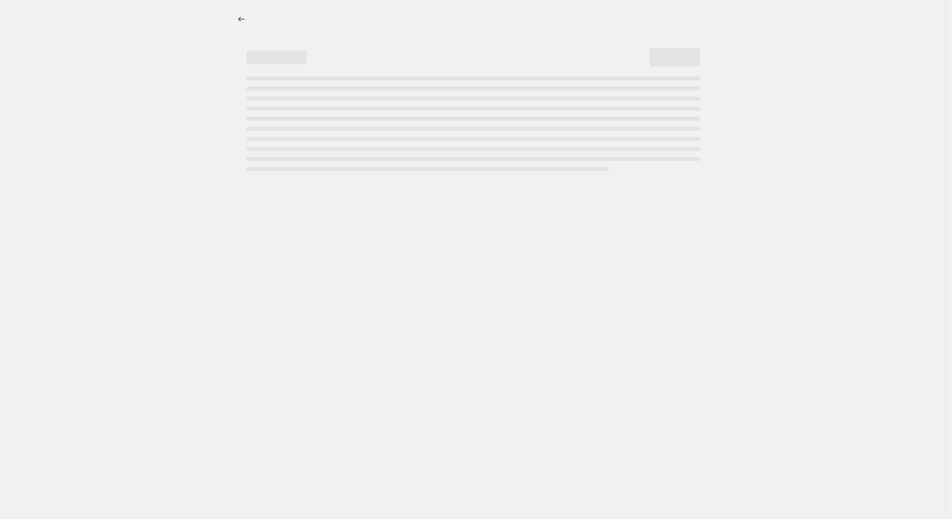
select select "percentage"
select select "no_change"
select select "collection"
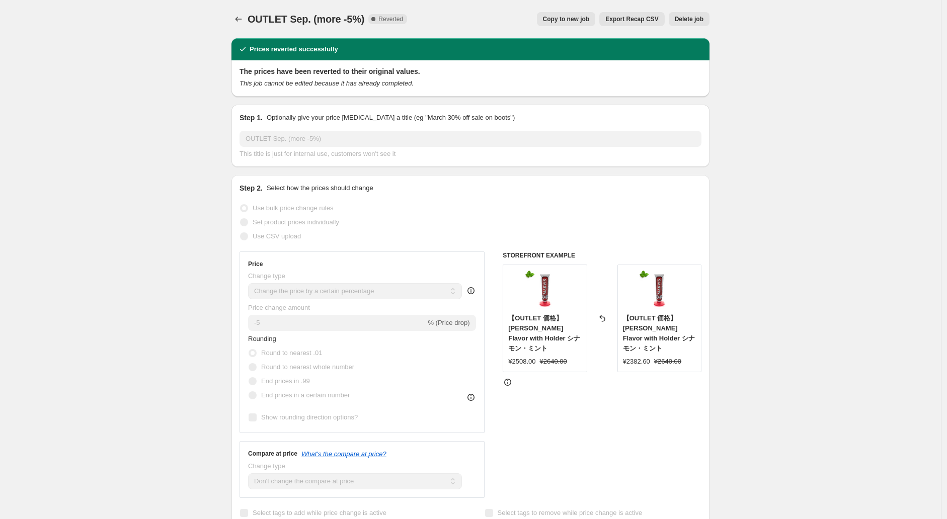
click at [606, 14] on div "Copy to new job Export Recap CSV Delete job" at bounding box center [562, 19] width 294 height 14
click at [590, 15] on span "Copy to new job" at bounding box center [566, 19] width 47 height 8
select select "percentage"
select select "no_change"
select select "collection"
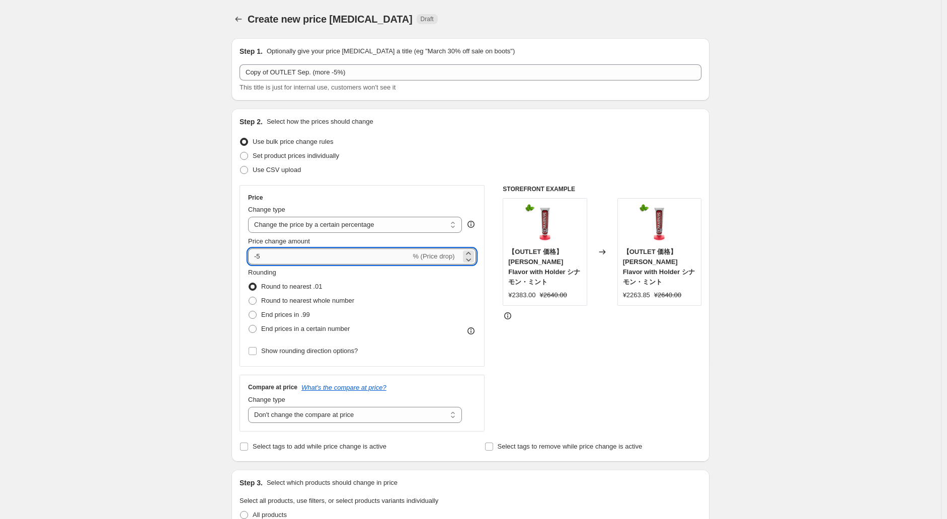
click at [299, 261] on input "-5" at bounding box center [329, 257] width 162 height 16
type input "-1"
click at [317, 231] on select "Change the price to a certain amount Change the price by a certain amount Chang…" at bounding box center [355, 225] width 214 height 16
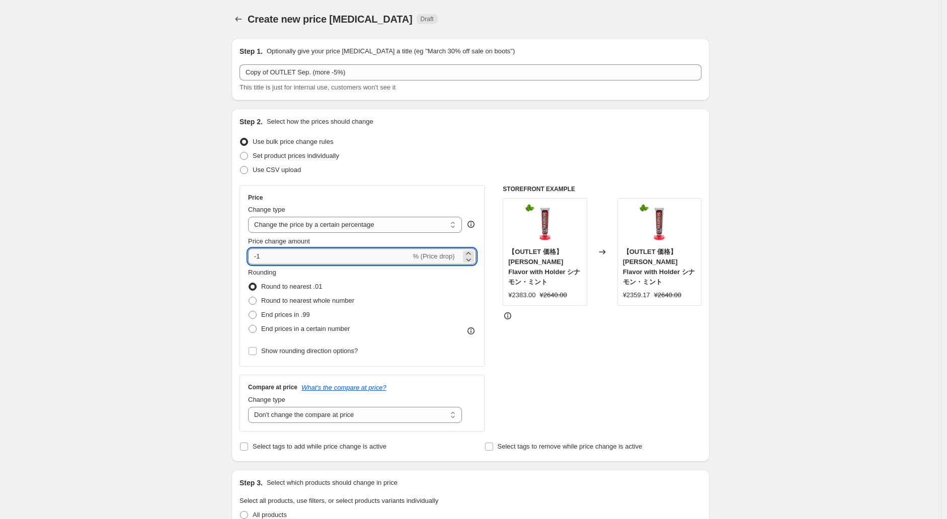
click at [276, 259] on input "-1" at bounding box center [329, 257] width 162 height 16
click at [471, 251] on icon at bounding box center [468, 254] width 10 height 10
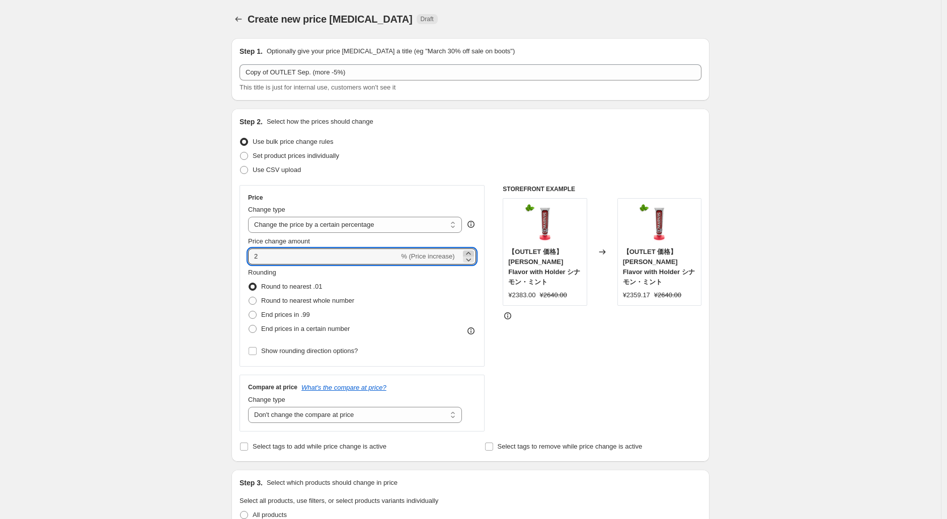
click at [471, 251] on icon at bounding box center [468, 254] width 10 height 10
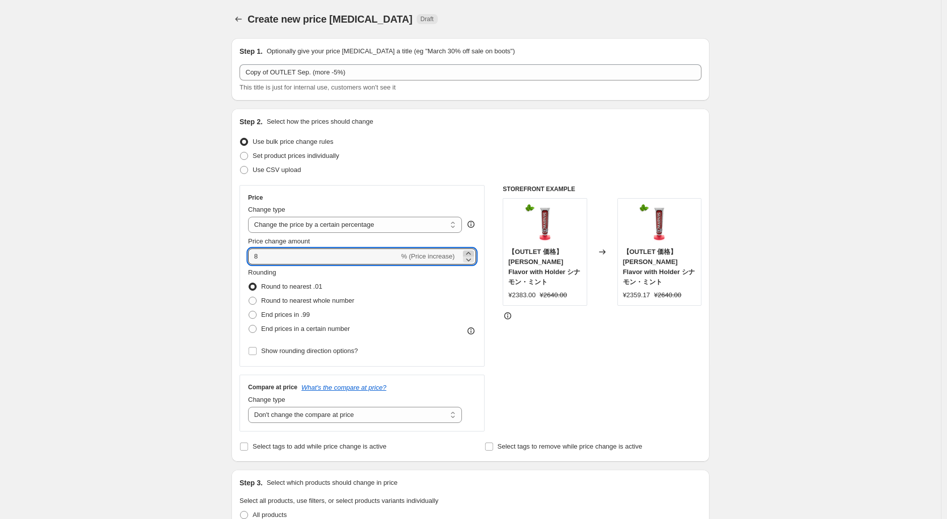
click at [471, 251] on icon at bounding box center [468, 254] width 10 height 10
click at [473, 253] on icon at bounding box center [468, 254] width 10 height 10
type input "9"
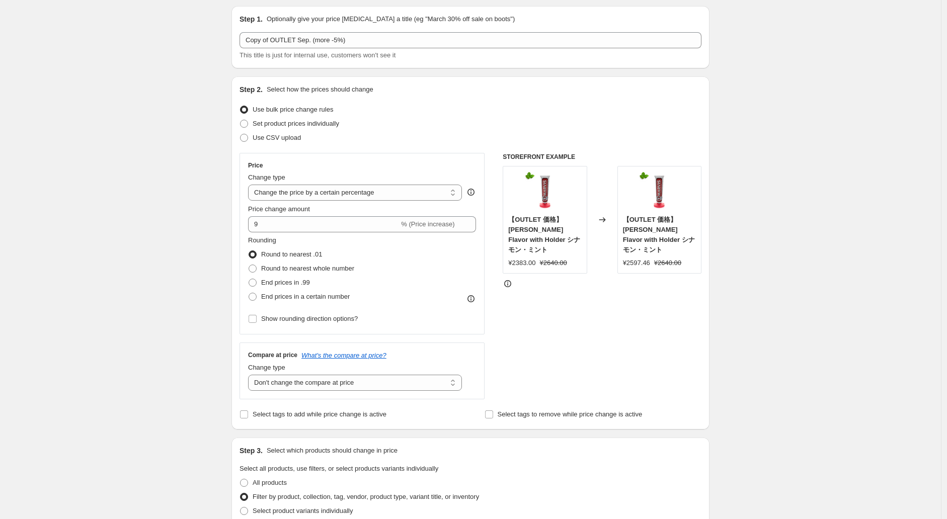
scroll to position [14, 0]
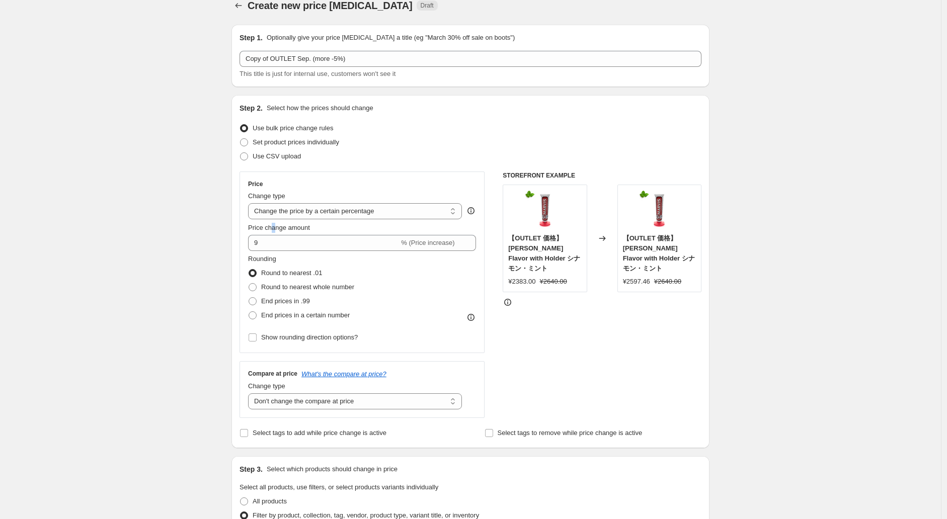
click at [277, 221] on div "Price Change type Change the price to a certain amount Change the price by a ce…" at bounding box center [362, 262] width 228 height 164
click at [263, 284] on label "Round to nearest whole number" at bounding box center [301, 287] width 106 height 14
click at [249, 284] on input "Round to nearest whole number" at bounding box center [249, 283] width 1 height 1
radio input "true"
click at [265, 269] on span "Round to nearest .01" at bounding box center [291, 273] width 61 height 8
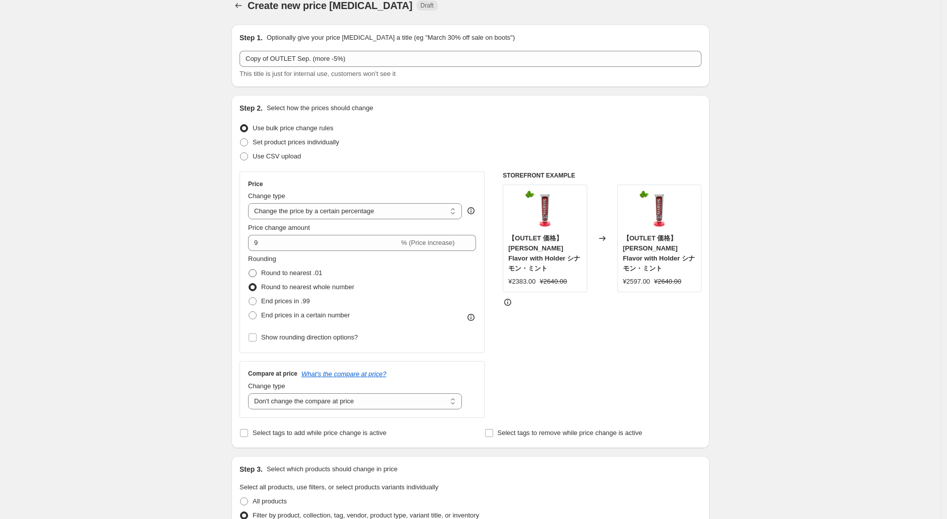
click at [249, 269] on input "Round to nearest .01" at bounding box center [249, 269] width 1 height 1
radio input "true"
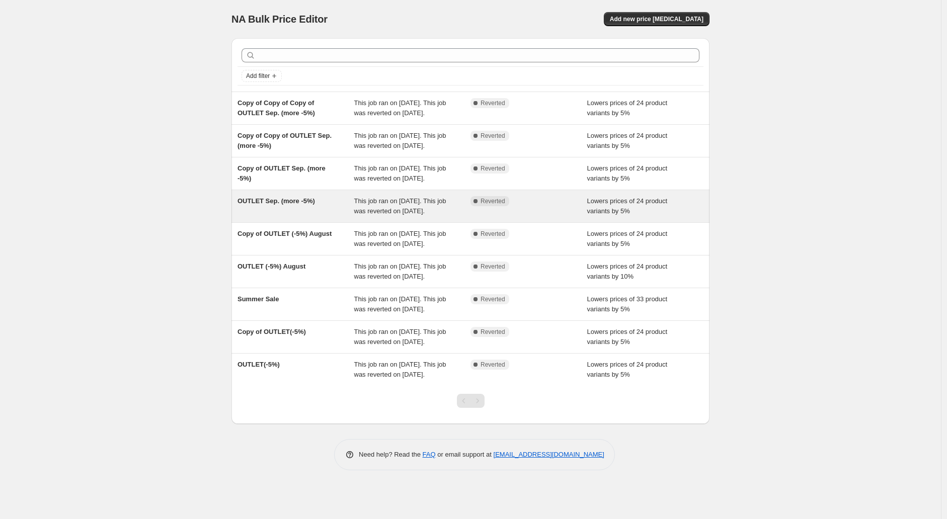
click at [294, 205] on span "OUTLET Sep. (more -5%)" at bounding box center [275, 201] width 77 height 8
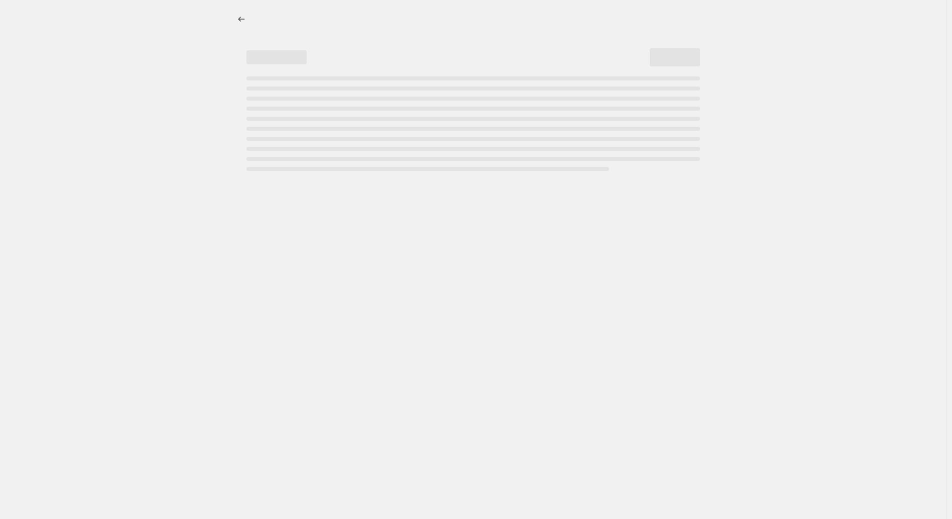
select select "percentage"
select select "no_change"
select select "collection"
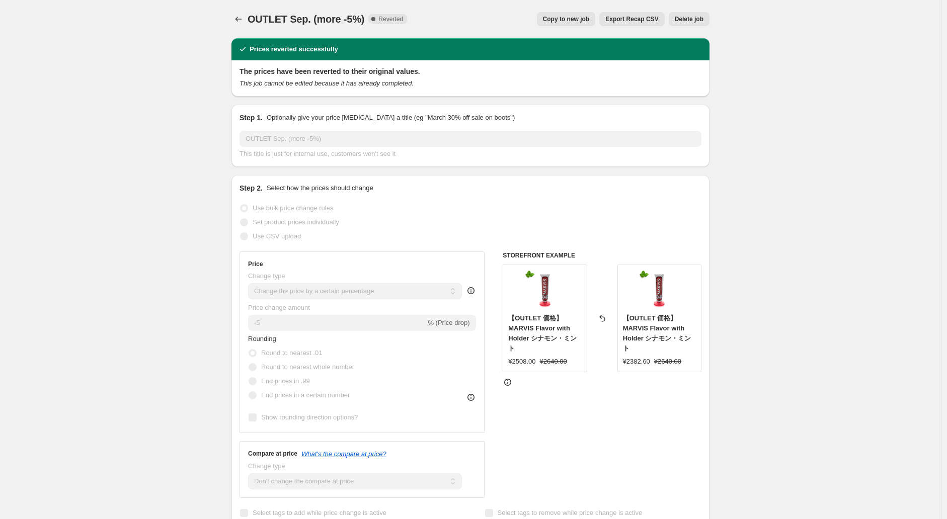
click at [578, 20] on span "Copy to new job" at bounding box center [566, 19] width 47 height 8
select select "percentage"
select select "no_change"
select select "collection"
